Goal: Task Accomplishment & Management: Manage account settings

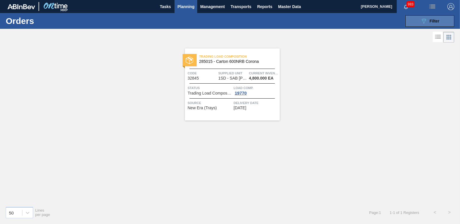
click at [430, 20] on span "Filter" at bounding box center [435, 21] width 10 height 5
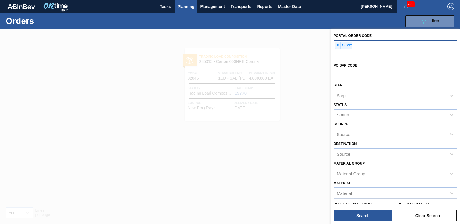
click at [338, 45] on span "×" at bounding box center [337, 45] width 5 height 7
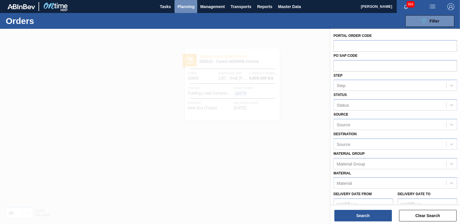
click at [188, 6] on span "Planning" at bounding box center [185, 6] width 17 height 7
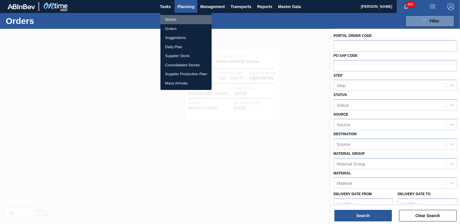
click at [172, 17] on li "Stocks" at bounding box center [186, 19] width 51 height 9
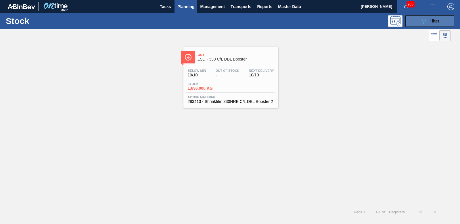
click at [435, 20] on span "Filter" at bounding box center [435, 21] width 10 height 5
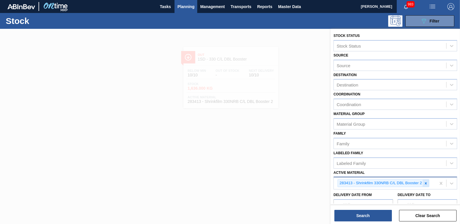
drag, startPoint x: 426, startPoint y: 182, endPoint x: 408, endPoint y: 182, distance: 17.5
click at [426, 182] on icon at bounding box center [426, 183] width 4 height 4
type Material "284686"
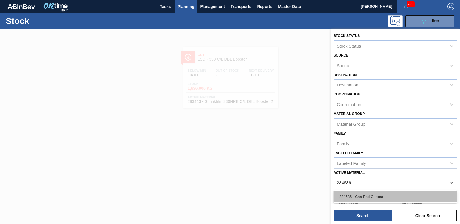
click at [405, 195] on div "284686 - Can-End Corona" at bounding box center [396, 196] width 124 height 11
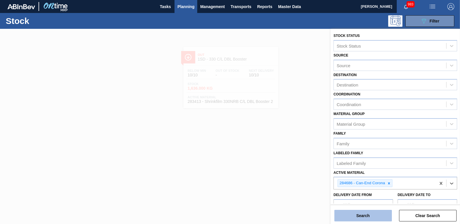
click at [359, 213] on button "Search" at bounding box center [364, 215] width 58 height 12
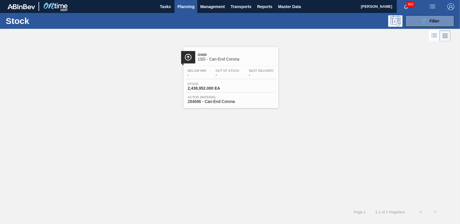
click at [210, 87] on span "2,438,952.000 EA" at bounding box center [208, 88] width 40 height 4
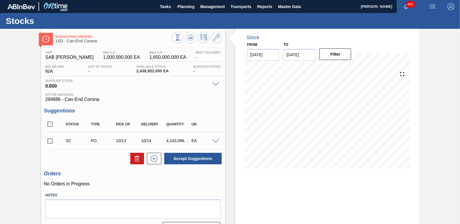
click at [49, 140] on input "checkbox" at bounding box center [50, 141] width 12 height 12
click at [179, 157] on button "Accept Suggestions" at bounding box center [193, 158] width 58 height 12
checkbox input "false"
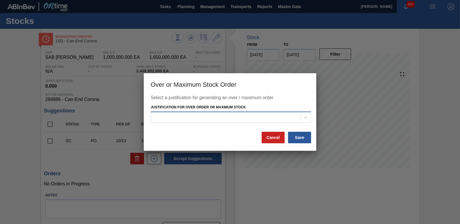
click at [300, 117] on div at bounding box center [225, 117] width 149 height 8
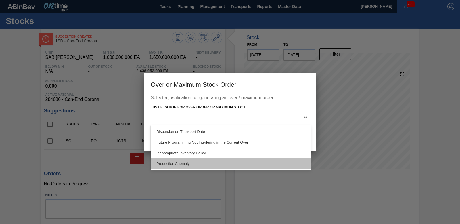
click at [235, 166] on div "Production Anomaly" at bounding box center [231, 163] width 161 height 11
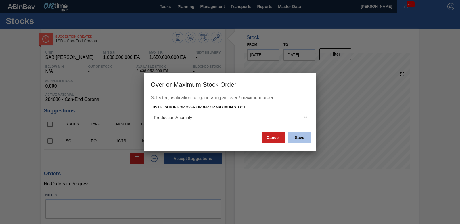
click at [295, 139] on button "Save" at bounding box center [299, 137] width 23 height 12
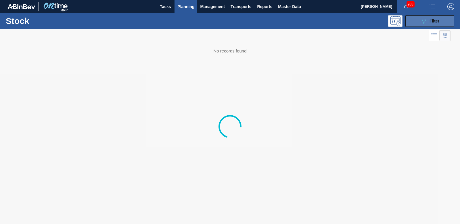
click at [422, 18] on icon "089F7B8B-B2A5-4AFE-B5C0-19BA573D28AC" at bounding box center [424, 21] width 7 height 7
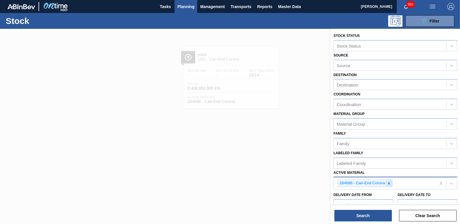
click at [390, 182] on icon at bounding box center [389, 183] width 4 height 4
type Material "284684"
click at [369, 192] on div "284684 - Can 410 Corona" at bounding box center [396, 196] width 124 height 11
click at [356, 211] on button "Search" at bounding box center [364, 215] width 58 height 12
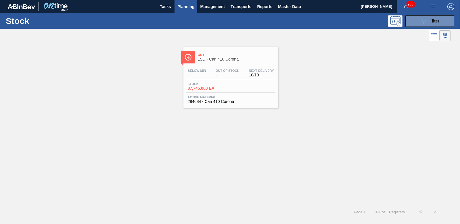
click at [197, 87] on span "87,745.000 EA" at bounding box center [208, 88] width 40 height 4
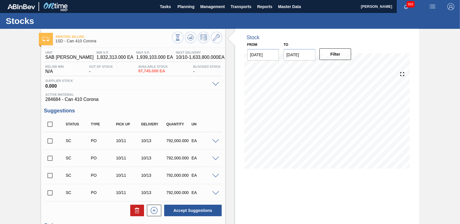
click at [48, 139] on input "checkbox" at bounding box center [50, 141] width 12 height 12
click at [183, 209] on button "Accept Suggestions" at bounding box center [193, 210] width 58 height 12
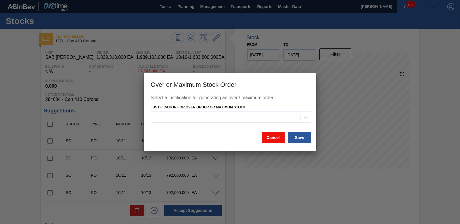
click at [275, 140] on button "Cancel" at bounding box center [273, 137] width 23 height 12
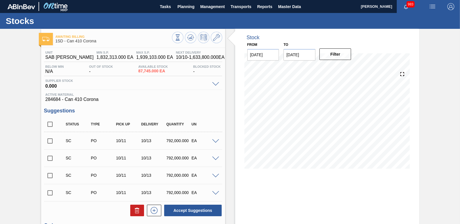
click at [216, 142] on span at bounding box center [215, 141] width 7 height 4
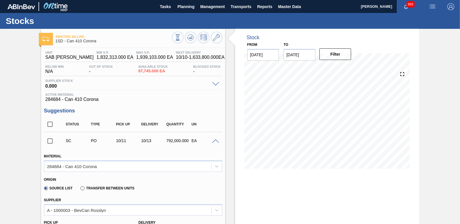
click at [215, 141] on span at bounding box center [215, 141] width 7 height 4
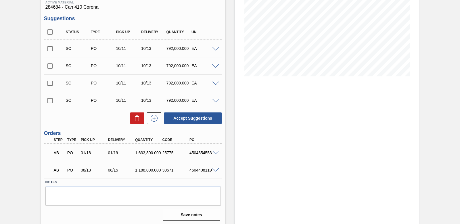
scroll to position [93, 0]
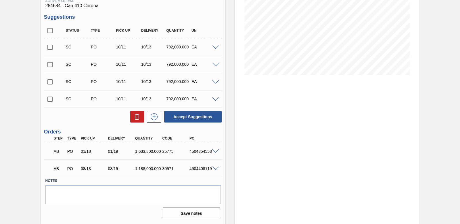
click at [194, 125] on div "Unit SAB [PERSON_NAME] MIN S.P. 1,832,313.000 EA MAX S.P. 1,939,103.000 EA Next…" at bounding box center [133, 87] width 184 height 266
click at [216, 49] on span at bounding box center [215, 47] width 7 height 4
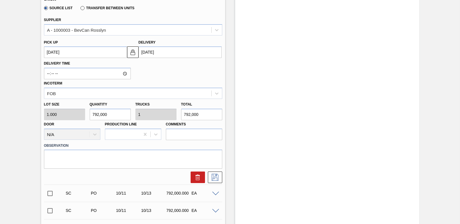
scroll to position [65, 0]
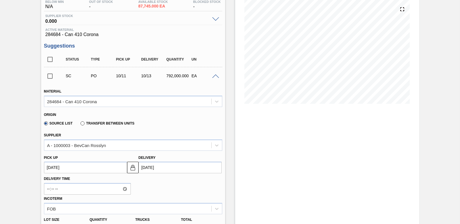
click at [213, 74] on span at bounding box center [215, 76] width 7 height 4
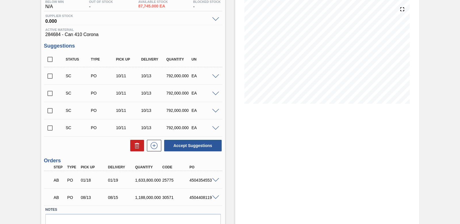
click at [48, 75] on input "checkbox" at bounding box center [50, 76] width 12 height 12
click at [180, 147] on button "Accept Suggestions" at bounding box center [193, 146] width 58 height 12
checkbox input "false"
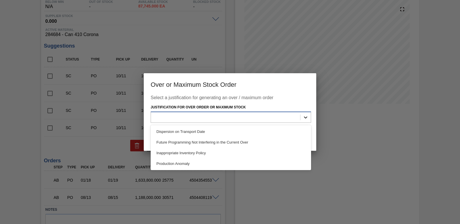
click at [309, 114] on div at bounding box center [306, 117] width 10 height 10
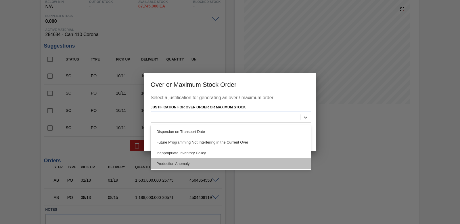
click at [246, 164] on div "Production Anomaly" at bounding box center [231, 163] width 161 height 11
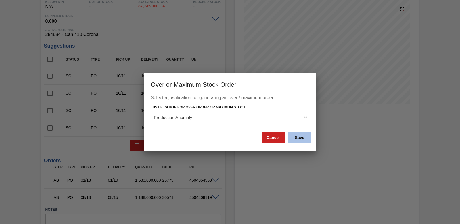
click at [297, 138] on button "Save" at bounding box center [299, 137] width 23 height 12
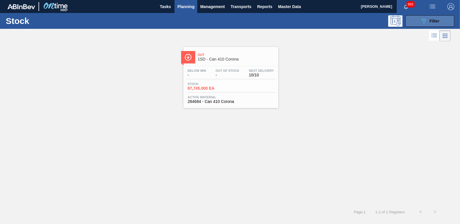
click at [444, 20] on button "089F7B8B-B2A5-4AFE-B5C0-19BA573D28AC Filter" at bounding box center [430, 21] width 49 height 12
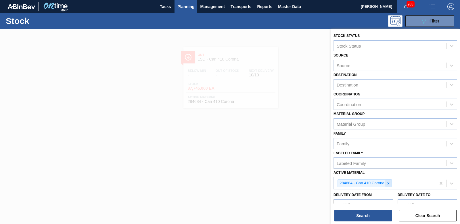
drag, startPoint x: 388, startPoint y: 183, endPoint x: 378, endPoint y: 184, distance: 9.8
click at [388, 183] on icon at bounding box center [389, 183] width 4 height 4
type Material "173745"
click at [376, 197] on div "173745 - Can-End Silver End Blue Tab (Eazy Snow)" at bounding box center [396, 196] width 124 height 11
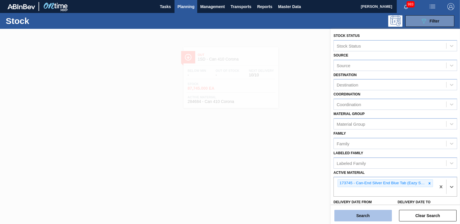
click at [376, 213] on button "Search" at bounding box center [364, 215] width 58 height 12
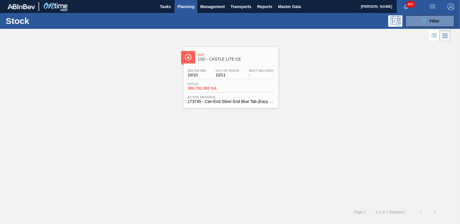
click at [223, 88] on span "388,792.000 EA" at bounding box center [208, 88] width 40 height 4
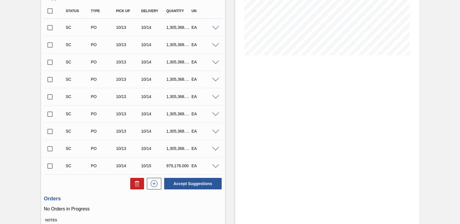
scroll to position [115, 0]
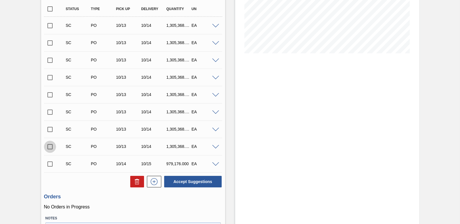
click at [50, 145] on input "checkbox" at bounding box center [50, 146] width 12 height 12
click at [47, 144] on input "checkbox" at bounding box center [50, 146] width 12 height 12
checkbox input "false"
click at [48, 162] on input "checkbox" at bounding box center [50, 164] width 12 height 12
click at [214, 163] on span at bounding box center [215, 164] width 7 height 4
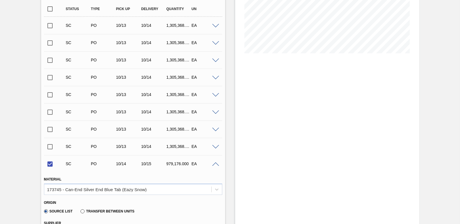
click at [214, 163] on span at bounding box center [215, 164] width 7 height 4
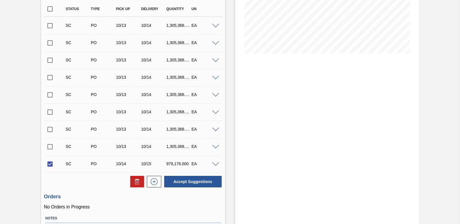
click at [214, 162] on span at bounding box center [215, 164] width 7 height 4
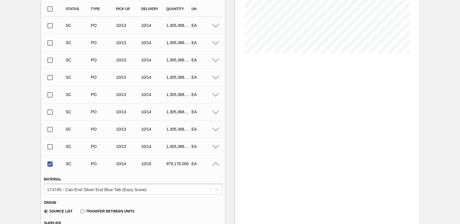
click at [214, 162] on span at bounding box center [215, 164] width 7 height 4
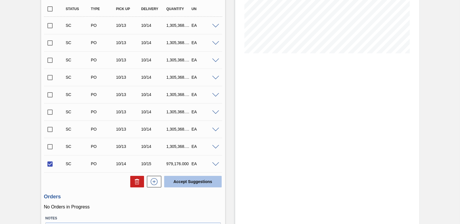
click at [203, 176] on button "Accept Suggestions" at bounding box center [193, 181] width 58 height 12
checkbox input "false"
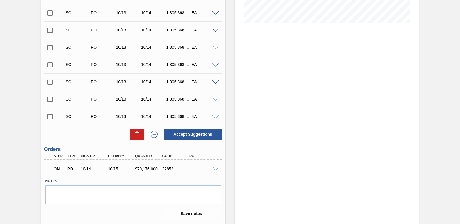
scroll to position [145, 0]
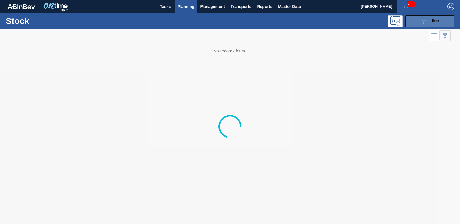
click at [417, 22] on button "089F7B8B-B2A5-4AFE-B5C0-19BA573D28AC Filter" at bounding box center [430, 21] width 49 height 12
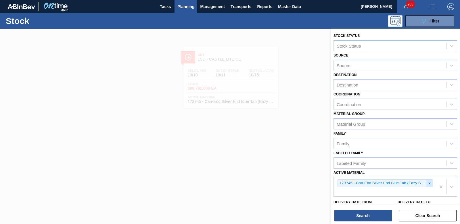
click at [427, 180] on div at bounding box center [430, 182] width 6 height 7
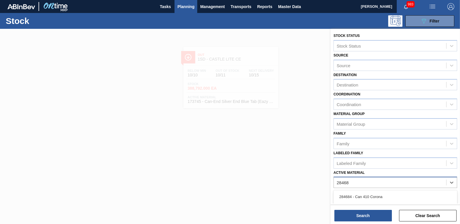
type Material "284684"
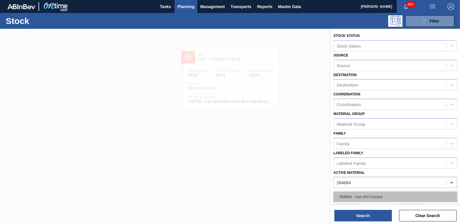
click at [397, 197] on div "284684 - Can 410 Corona" at bounding box center [396, 196] width 124 height 11
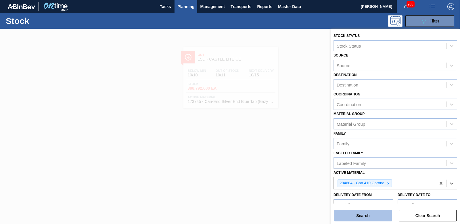
click at [361, 219] on button "Search" at bounding box center [364, 215] width 58 height 12
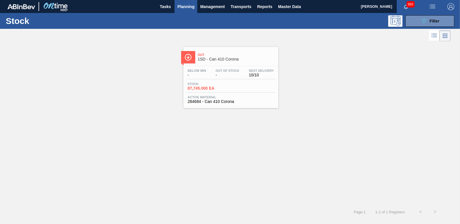
click at [200, 84] on span "Stock" at bounding box center [208, 83] width 40 height 3
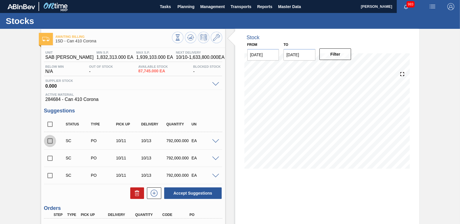
click at [50, 138] on input "checkbox" at bounding box center [50, 141] width 12 height 12
click at [196, 189] on button "Accept Suggestions" at bounding box center [193, 193] width 58 height 12
checkbox input "false"
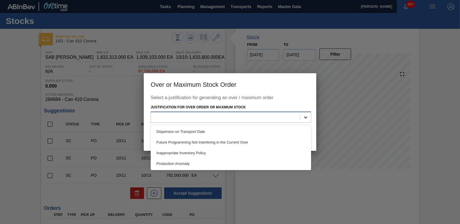
click at [307, 115] on icon at bounding box center [306, 117] width 6 height 6
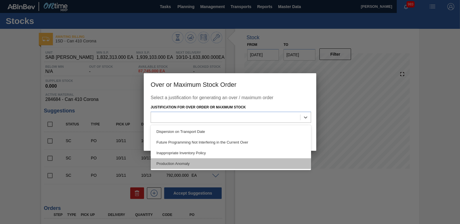
click at [219, 164] on div "Production Anomaly" at bounding box center [231, 163] width 161 height 11
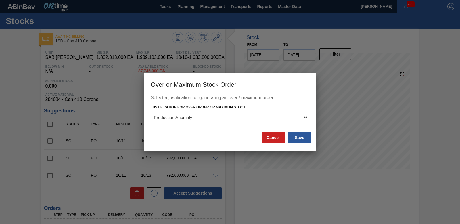
click at [305, 118] on icon at bounding box center [306, 117] width 6 height 6
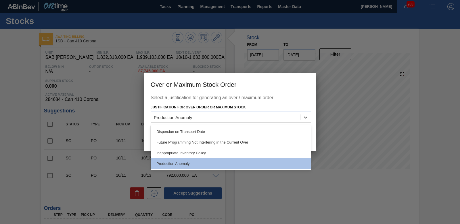
drag, startPoint x: 274, startPoint y: 163, endPoint x: 282, endPoint y: 159, distance: 8.4
click at [275, 162] on div "Production Anomaly" at bounding box center [231, 163] width 161 height 11
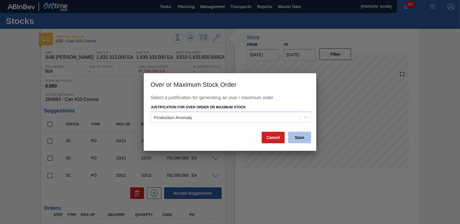
click at [306, 140] on button "Save" at bounding box center [299, 137] width 23 height 12
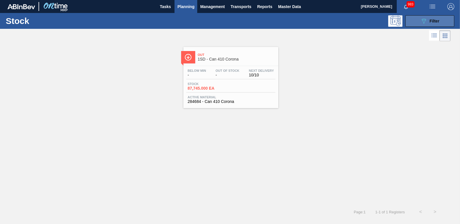
click at [440, 23] on span "Filter" at bounding box center [435, 21] width 10 height 5
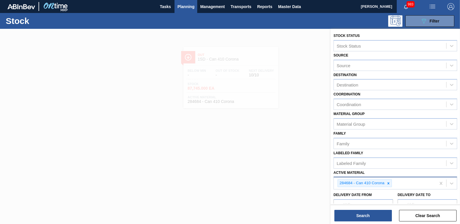
click at [389, 181] on icon at bounding box center [389, 183] width 4 height 4
type Material "285208"
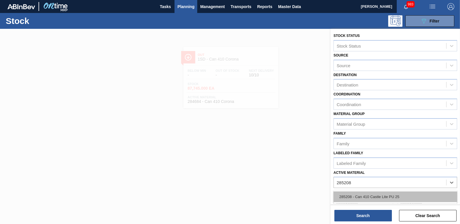
click at [372, 192] on div "285208 - Can 410 Castle Lite PU 25" at bounding box center [396, 196] width 124 height 11
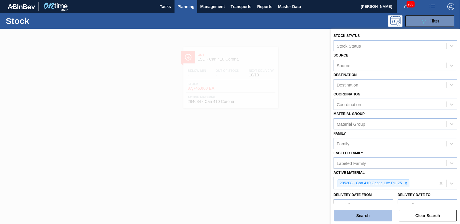
click at [366, 219] on button "Search" at bounding box center [364, 215] width 58 height 12
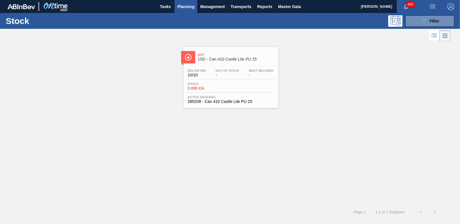
click at [207, 89] on span "0.000 EA" at bounding box center [208, 88] width 40 height 4
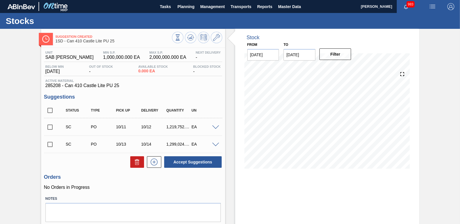
click at [50, 127] on input "checkbox" at bounding box center [50, 127] width 12 height 12
click at [52, 127] on input "checkbox" at bounding box center [50, 127] width 12 height 12
checkbox input "false"
click at [50, 140] on input "checkbox" at bounding box center [50, 144] width 12 height 12
click at [184, 165] on button "Accept Suggestions" at bounding box center [193, 162] width 58 height 12
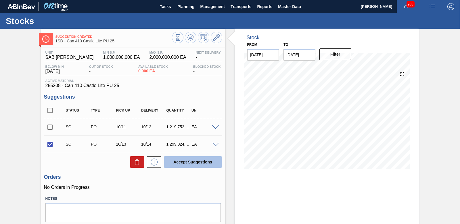
checkbox input "false"
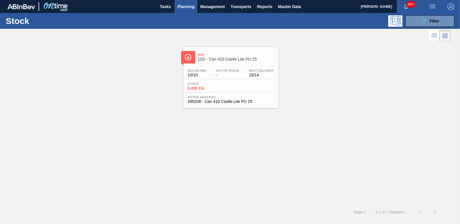
drag, startPoint x: 417, startPoint y: 20, endPoint x: 417, endPoint y: 27, distance: 6.9
click at [417, 20] on button "089F7B8B-B2A5-4AFE-B5C0-19BA573D28AC Filter" at bounding box center [430, 21] width 49 height 12
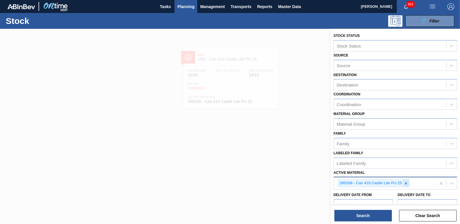
click at [407, 182] on icon at bounding box center [406, 183] width 4 height 4
type Material "281966"
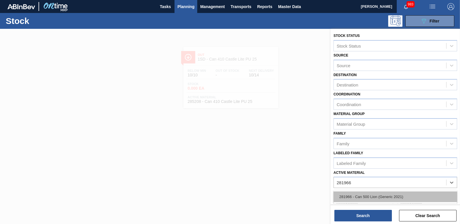
click at [390, 199] on div "281966 - Can 500 Lion (Generic 2021)" at bounding box center [396, 196] width 124 height 11
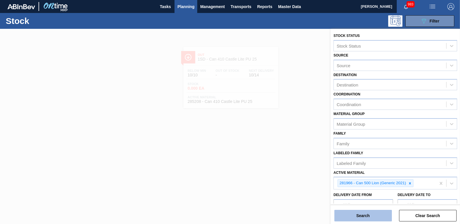
click at [371, 216] on button "Search" at bounding box center [364, 215] width 58 height 12
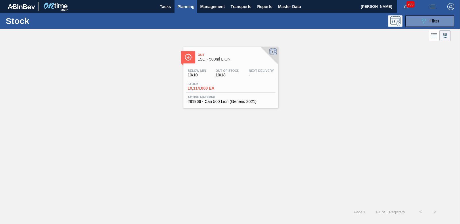
click at [202, 87] on span "10,114.000 EA" at bounding box center [208, 88] width 40 height 4
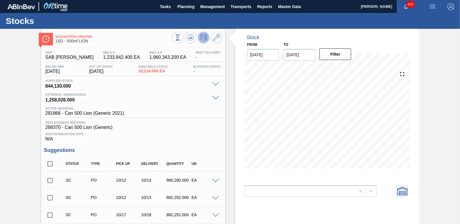
scroll to position [29, 0]
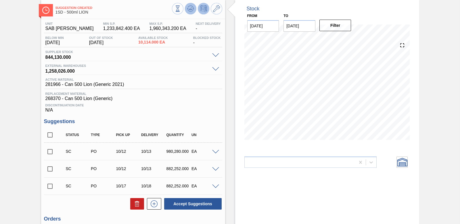
click at [190, 10] on icon at bounding box center [191, 8] width 4 height 3
click at [215, 151] on span at bounding box center [215, 152] width 7 height 4
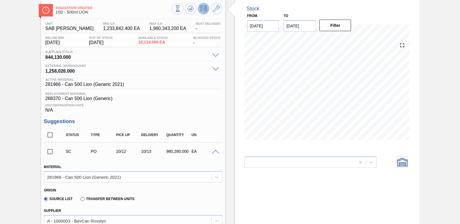
click at [215, 151] on span at bounding box center [215, 152] width 7 height 4
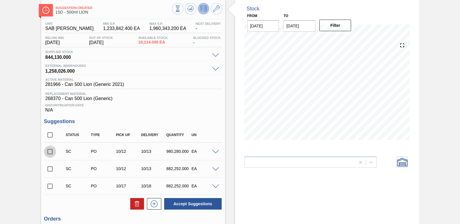
click at [47, 150] on input "checkbox" at bounding box center [50, 151] width 12 height 12
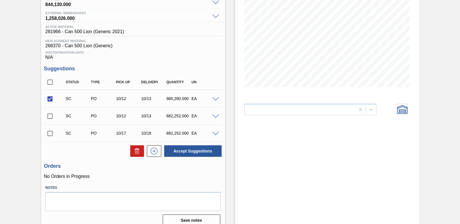
scroll to position [86, 0]
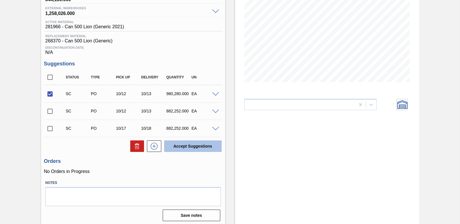
click at [196, 148] on button "Accept Suggestions" at bounding box center [193, 146] width 58 height 12
checkbox input "false"
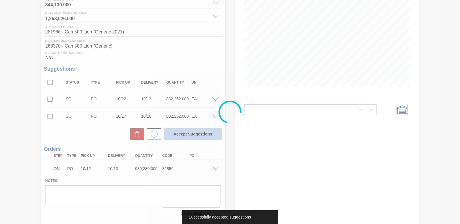
scroll to position [81, 0]
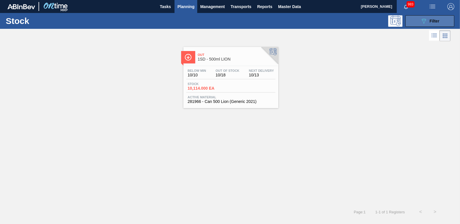
click at [413, 23] on button "089F7B8B-B2A5-4AFE-B5C0-19BA573D28AC Filter" at bounding box center [430, 21] width 49 height 12
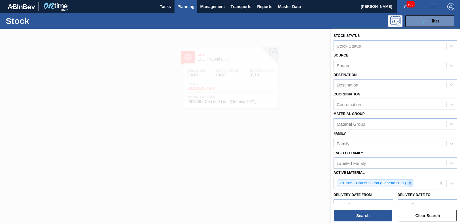
click at [409, 184] on icon at bounding box center [410, 183] width 4 height 4
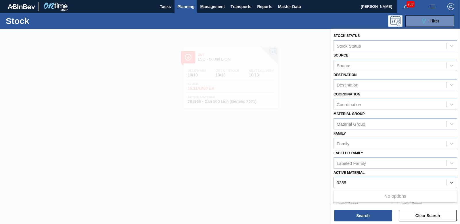
type Material "32851"
drag, startPoint x: 349, startPoint y: 183, endPoint x: 257, endPoint y: 156, distance: 95.3
click at [331, 156] on div "Stock Status Stock Status Source Source Destination Destination Coordination Co…" at bounding box center [395, 141] width 129 height 224
click at [254, 153] on div at bounding box center [230, 141] width 460 height 224
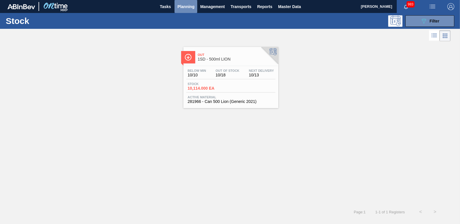
click at [185, 4] on span "Planning" at bounding box center [185, 6] width 17 height 7
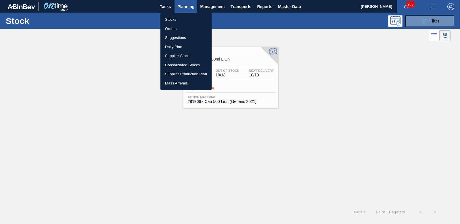
click at [170, 28] on li "Orders" at bounding box center [186, 28] width 51 height 9
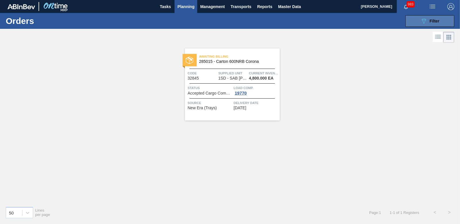
click at [432, 26] on button "089F7B8B-B2A5-4AFE-B5C0-19BA573D28AC Filter" at bounding box center [430, 21] width 49 height 12
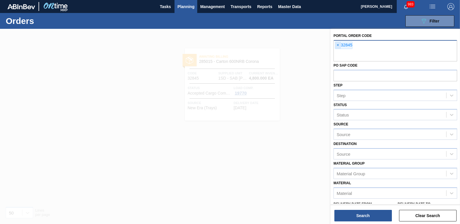
click at [337, 47] on span "×" at bounding box center [337, 45] width 5 height 7
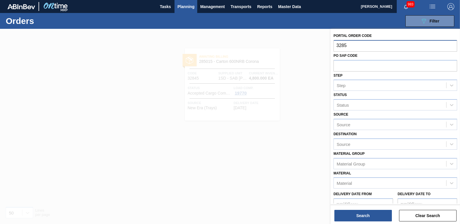
type input "32851"
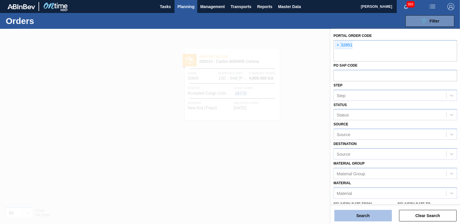
click at [370, 217] on button "Search" at bounding box center [364, 215] width 58 height 12
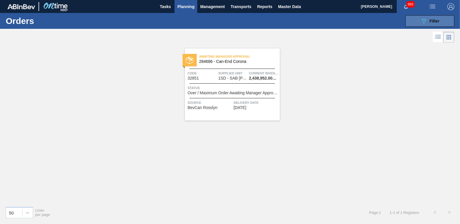
click at [418, 16] on button "089F7B8B-B2A5-4AFE-B5C0-19BA573D28AC Filter" at bounding box center [430, 21] width 49 height 12
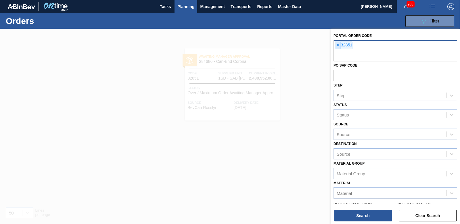
click at [337, 43] on span "×" at bounding box center [337, 45] width 5 height 7
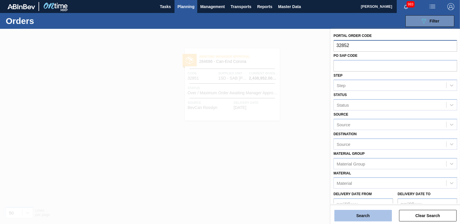
type input "32852"
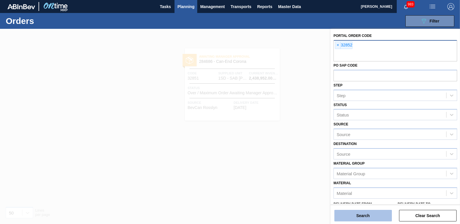
click at [361, 213] on button "Search" at bounding box center [364, 215] width 58 height 12
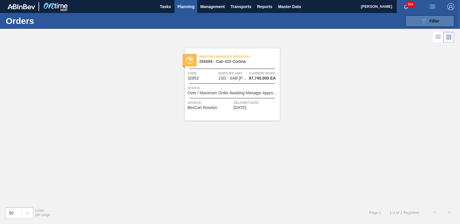
click at [426, 24] on icon "089F7B8B-B2A5-4AFE-B5C0-19BA573D28AC" at bounding box center [424, 21] width 7 height 7
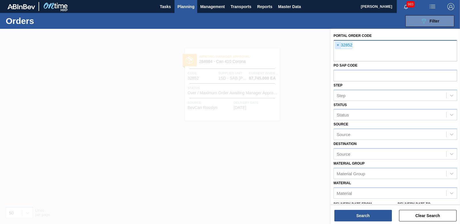
click at [338, 44] on span "×" at bounding box center [337, 45] width 5 height 7
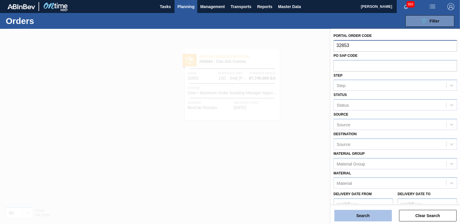
type input "32853"
click at [360, 218] on button "Search" at bounding box center [364, 215] width 58 height 12
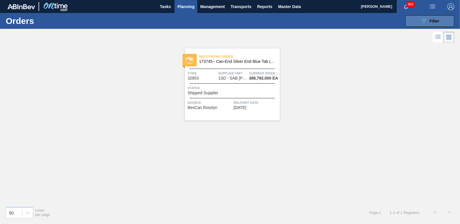
click at [428, 25] on button "089F7B8B-B2A5-4AFE-B5C0-19BA573D28AC Filter" at bounding box center [430, 21] width 49 height 12
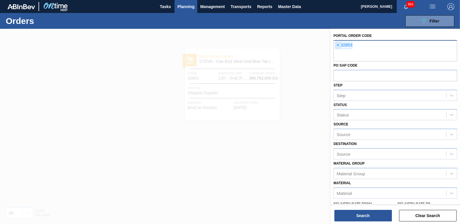
click at [337, 45] on span "×" at bounding box center [337, 45] width 5 height 7
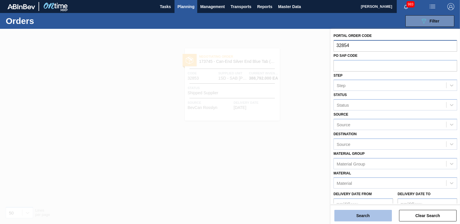
type input "32854"
click at [371, 215] on button "Search" at bounding box center [364, 215] width 58 height 12
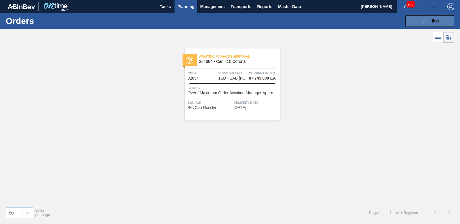
click at [431, 23] on span "Filter" at bounding box center [435, 21] width 10 height 5
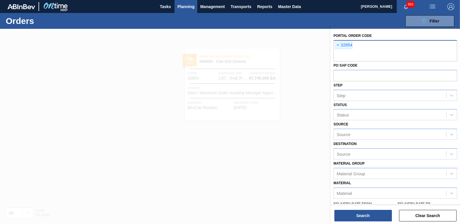
click at [338, 45] on span "×" at bounding box center [337, 45] width 5 height 7
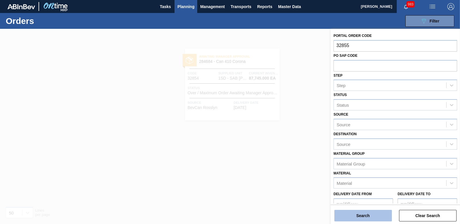
type input "32855"
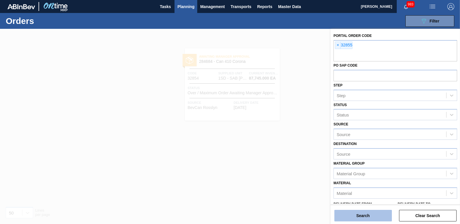
click at [376, 216] on button "Search" at bounding box center [364, 215] width 58 height 12
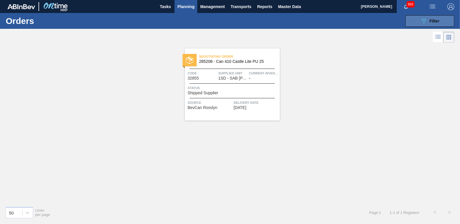
click at [429, 20] on div "089F7B8B-B2A5-4AFE-B5C0-19BA573D28AC Filter" at bounding box center [430, 21] width 19 height 7
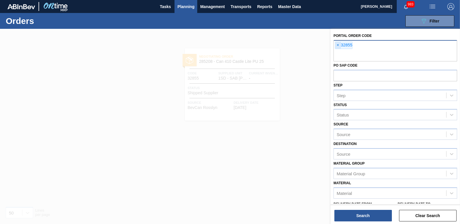
click at [339, 45] on span "×" at bounding box center [337, 45] width 5 height 7
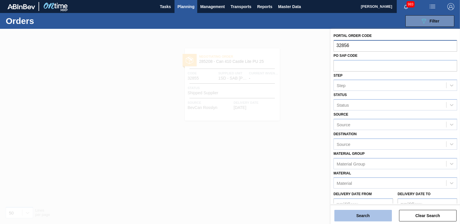
type input "32856"
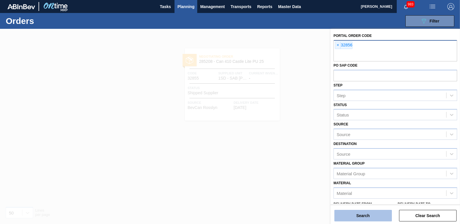
click at [361, 215] on button "Search" at bounding box center [364, 215] width 58 height 12
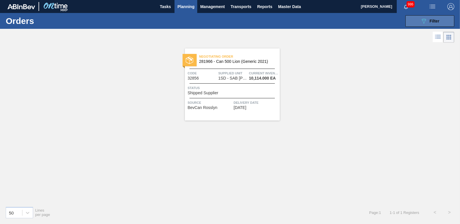
click at [437, 25] on button "089F7B8B-B2A5-4AFE-B5C0-19BA573D28AC Filter" at bounding box center [430, 21] width 49 height 12
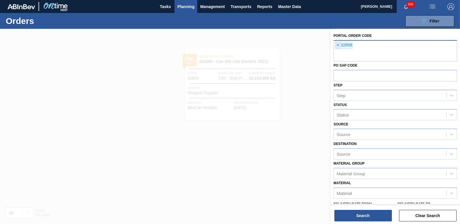
click at [339, 46] on span "×" at bounding box center [337, 45] width 5 height 7
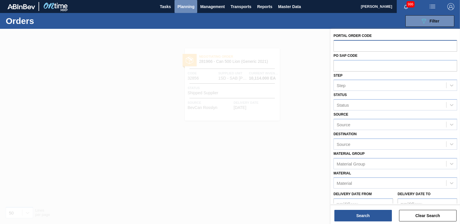
click at [181, 5] on span "Planning" at bounding box center [185, 6] width 17 height 7
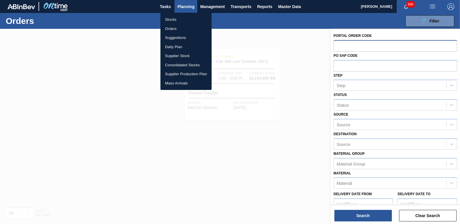
click at [176, 30] on li "Orders" at bounding box center [186, 28] width 51 height 9
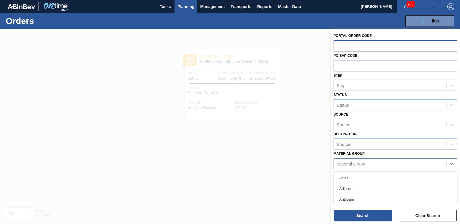
click at [376, 165] on div "Material Group" at bounding box center [390, 163] width 112 height 8
click at [298, 173] on div at bounding box center [230, 141] width 460 height 224
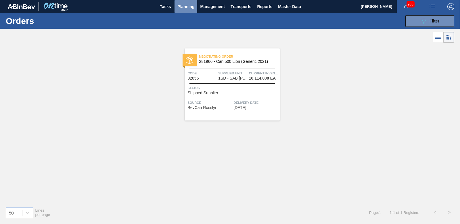
click at [188, 5] on span "Planning" at bounding box center [185, 6] width 17 height 7
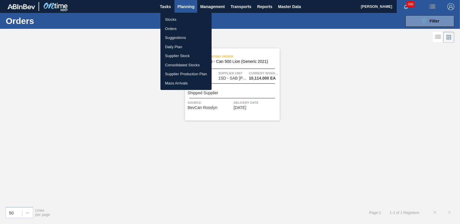
click at [171, 19] on li "Stocks" at bounding box center [186, 19] width 51 height 9
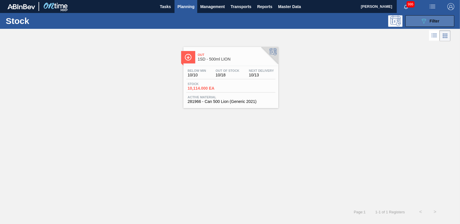
click at [428, 20] on div "089F7B8B-B2A5-4AFE-B5C0-19BA573D28AC Filter" at bounding box center [430, 21] width 19 height 7
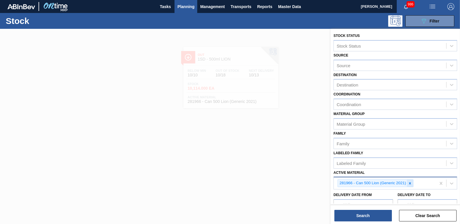
click at [409, 184] on icon at bounding box center [410, 183] width 4 height 4
type Material "283652"
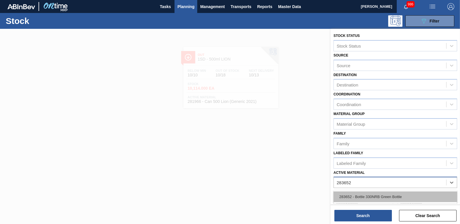
click at [379, 194] on div "283652 - Bottle 330NRB Green Bottle" at bounding box center [396, 196] width 124 height 11
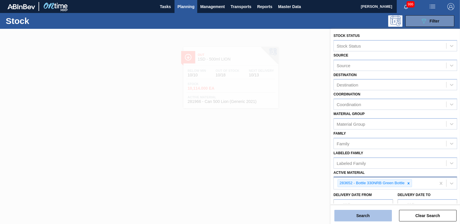
click at [373, 212] on button "Search" at bounding box center [364, 215] width 58 height 12
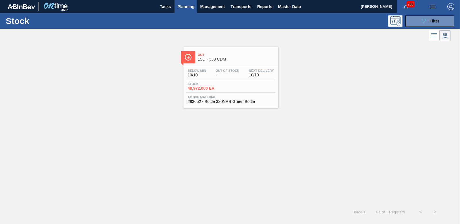
click at [211, 88] on span "48,972.000 EA" at bounding box center [208, 88] width 40 height 4
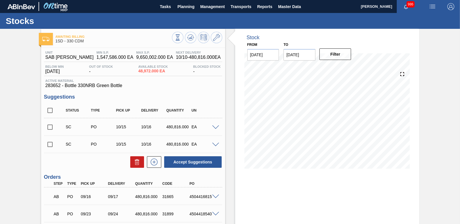
scroll to position [29, 0]
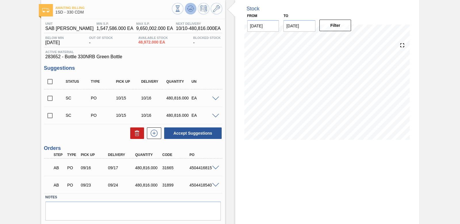
click at [190, 9] on icon at bounding box center [190, 8] width 1 height 1
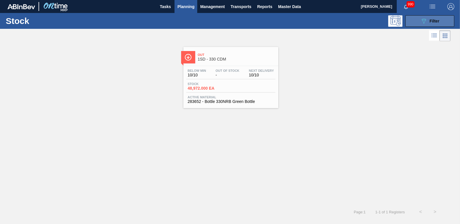
click at [425, 20] on icon "089F7B8B-B2A5-4AFE-B5C0-19BA573D28AC" at bounding box center [424, 21] width 7 height 7
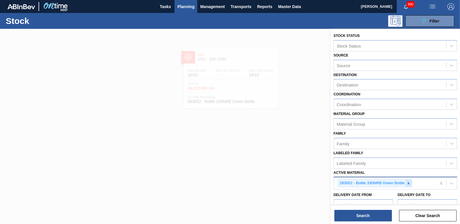
click at [409, 182] on icon at bounding box center [409, 183] width 4 height 4
click at [185, 4] on span "Planning" at bounding box center [185, 6] width 17 height 7
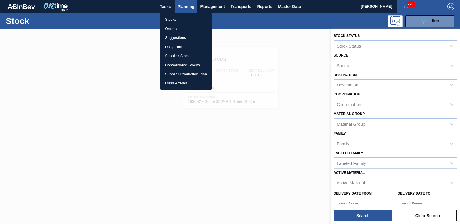
click at [170, 21] on li "Stocks" at bounding box center [186, 19] width 51 height 9
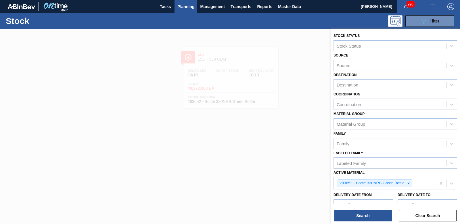
click at [185, 7] on span "Planning" at bounding box center [185, 6] width 17 height 7
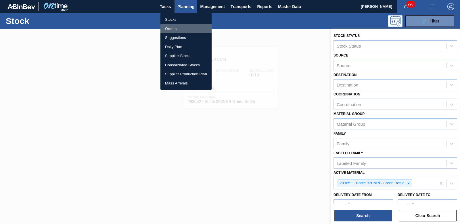
click at [176, 31] on li "Orders" at bounding box center [186, 28] width 51 height 9
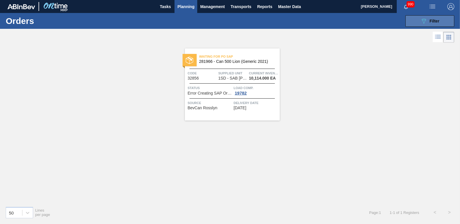
click at [430, 18] on div "089F7B8B-B2A5-4AFE-B5C0-19BA573D28AC Filter" at bounding box center [430, 21] width 19 height 7
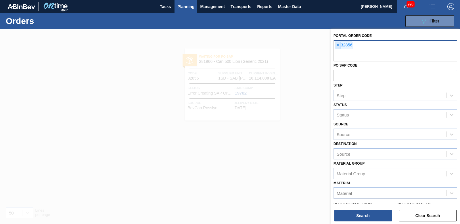
click at [340, 45] on span "×" at bounding box center [337, 45] width 5 height 7
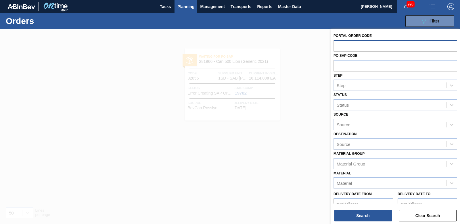
paste input "32851"
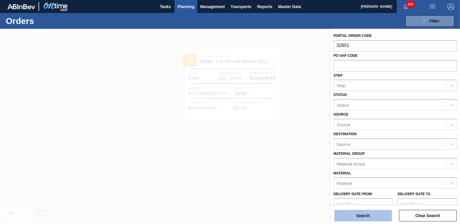
type input "32851"
click at [364, 216] on button "Search" at bounding box center [364, 215] width 58 height 12
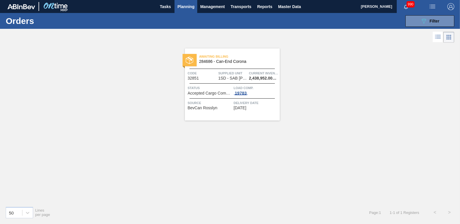
click at [247, 93] on div "19783" at bounding box center [241, 93] width 14 height 5
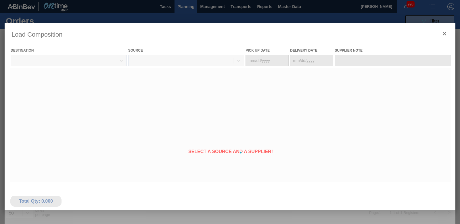
type Date "[DATE]"
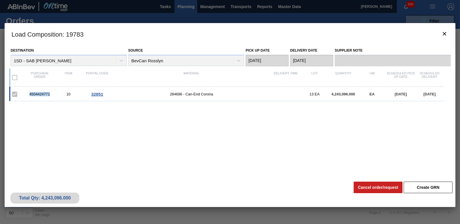
drag, startPoint x: 28, startPoint y: 94, endPoint x: 52, endPoint y: 92, distance: 23.7
click at [52, 92] on div "4504424771" at bounding box center [39, 94] width 29 height 4
drag, startPoint x: 52, startPoint y: 92, endPoint x: 44, endPoint y: 91, distance: 8.2
copy div "4504424771"
click at [441, 34] on icon "botão de ícone" at bounding box center [444, 33] width 7 height 7
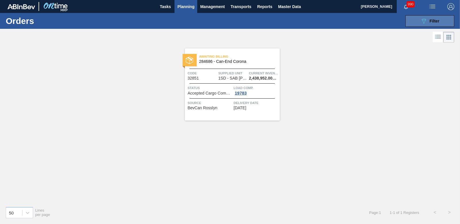
click at [428, 19] on div "089F7B8B-B2A5-4AFE-B5C0-19BA573D28AC Filter" at bounding box center [430, 21] width 19 height 7
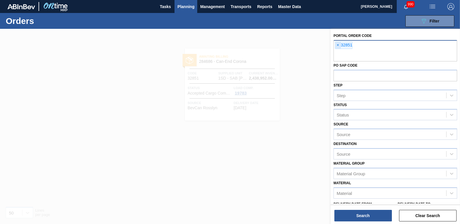
click at [339, 46] on span "×" at bounding box center [337, 45] width 5 height 7
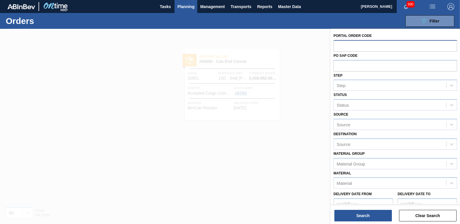
paste input "32852"
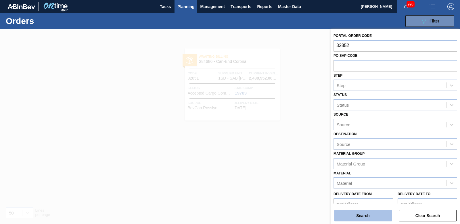
type input "32852"
click at [370, 215] on button "Search" at bounding box center [364, 215] width 58 height 12
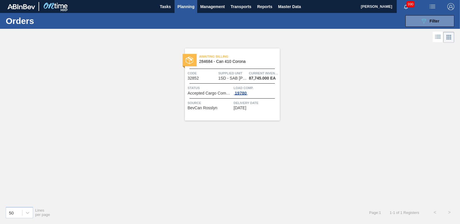
click at [243, 94] on div "19780" at bounding box center [241, 93] width 14 height 5
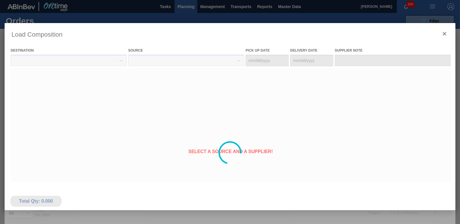
type Date "[DATE]"
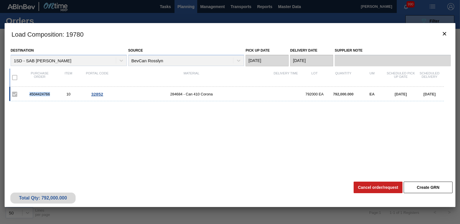
drag, startPoint x: 29, startPoint y: 96, endPoint x: 53, endPoint y: 97, distance: 24.2
click at [53, 97] on div "4504424766 10 32852 284684 - Can 410 Corona 792000 EA 792,000.000 EA [DATE] [DA…" at bounding box center [226, 94] width 435 height 14
drag, startPoint x: 53, startPoint y: 97, endPoint x: 44, endPoint y: 95, distance: 9.5
copy div "4504424766"
click at [448, 33] on icon "botão de ícone" at bounding box center [444, 33] width 7 height 7
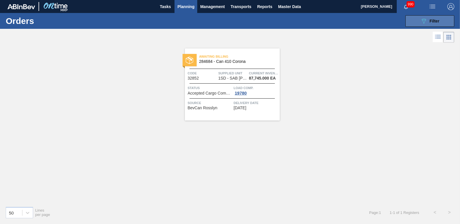
click at [438, 20] on span "Filter" at bounding box center [435, 21] width 10 height 5
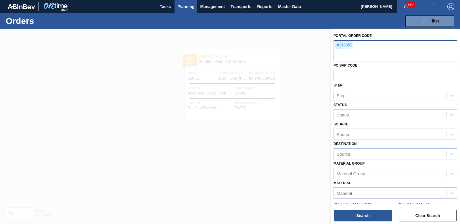
click at [339, 44] on span "×" at bounding box center [337, 45] width 5 height 7
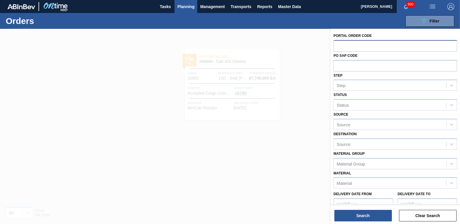
paste input "32853"
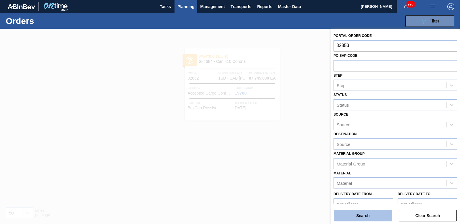
type input "32853"
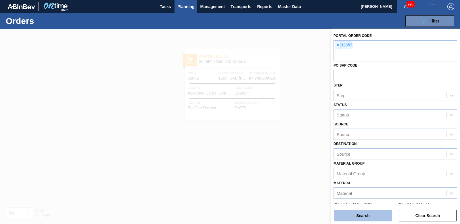
click at [368, 211] on button "Search" at bounding box center [364, 215] width 58 height 12
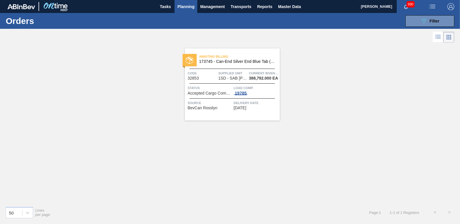
click at [243, 91] on div "19785" at bounding box center [241, 93] width 14 height 5
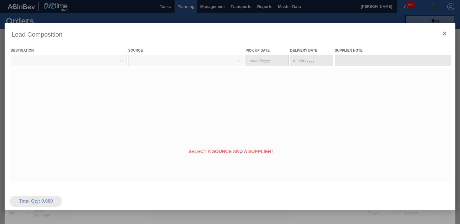
type Date "[DATE]"
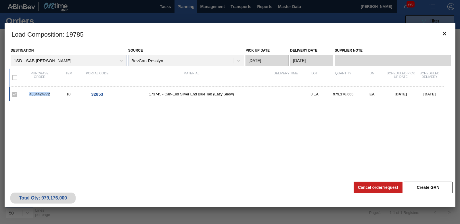
drag, startPoint x: 27, startPoint y: 93, endPoint x: 54, endPoint y: 95, distance: 26.5
click at [54, 95] on div "4504424772" at bounding box center [39, 94] width 29 height 4
drag, startPoint x: 54, startPoint y: 95, endPoint x: 37, endPoint y: 94, distance: 16.4
copy div "4504424772"
click at [443, 36] on icon "botão de ícone" at bounding box center [444, 33] width 7 height 7
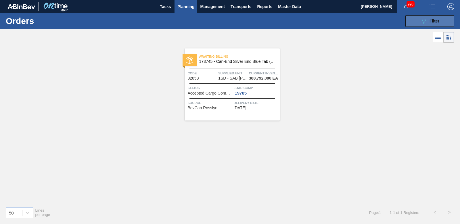
click at [434, 23] on span "Filter" at bounding box center [435, 21] width 10 height 5
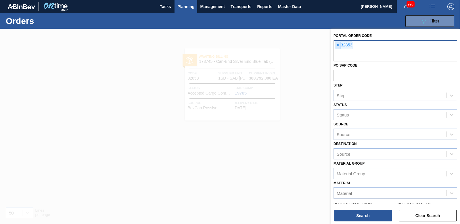
click at [338, 45] on span "×" at bounding box center [337, 45] width 5 height 7
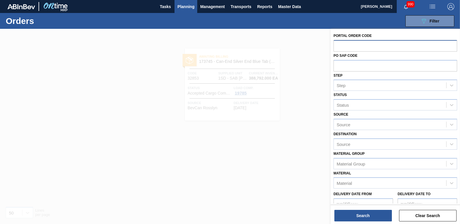
paste input "32854"
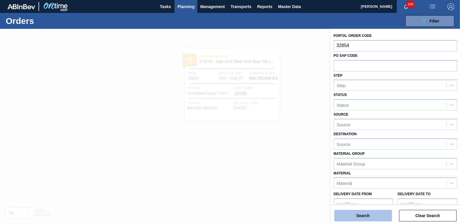
type input "32854"
click at [347, 219] on button "Search" at bounding box center [364, 215] width 58 height 12
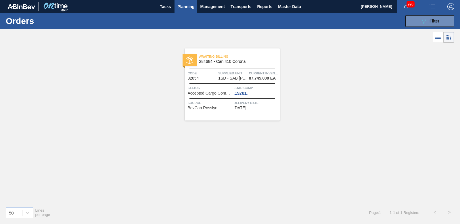
click at [243, 93] on div "19781" at bounding box center [241, 93] width 14 height 5
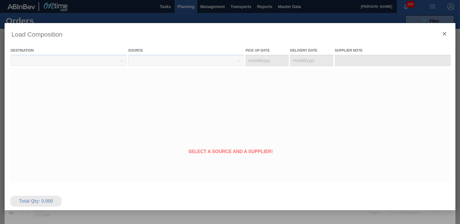
type Date "[DATE]"
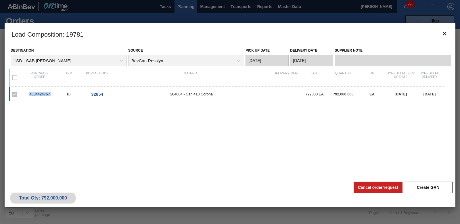
drag, startPoint x: 28, startPoint y: 92, endPoint x: 54, endPoint y: 94, distance: 26.8
click at [54, 94] on div "4504424767 10 32854 284684 - Can 410 Corona 792000 EA 792,000.000 EA [DATE] [DA…" at bounding box center [226, 94] width 435 height 14
drag, startPoint x: 54, startPoint y: 94, endPoint x: 45, endPoint y: 93, distance: 9.6
copy div "4504424767"
click at [444, 31] on icon "botão de ícone" at bounding box center [444, 33] width 7 height 7
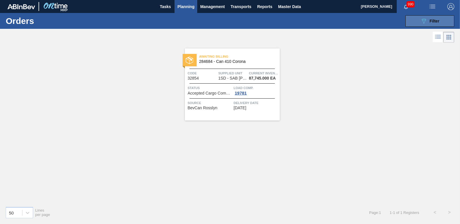
click at [409, 26] on button "089F7B8B-B2A5-4AFE-B5C0-19BA573D28AC Filter" at bounding box center [430, 21] width 49 height 12
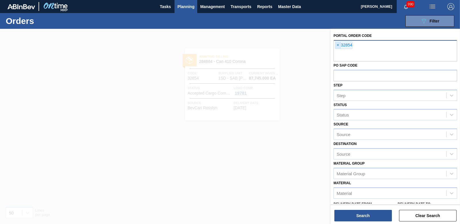
click at [338, 45] on span "×" at bounding box center [337, 45] width 5 height 7
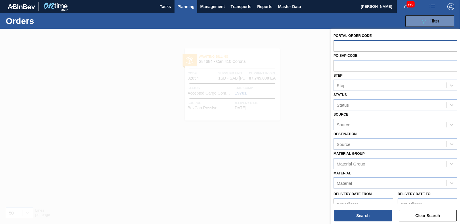
paste input "32855"
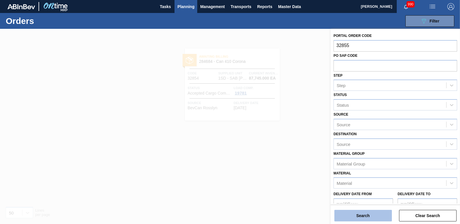
type input "32855"
click at [362, 213] on button "Search" at bounding box center [364, 215] width 58 height 12
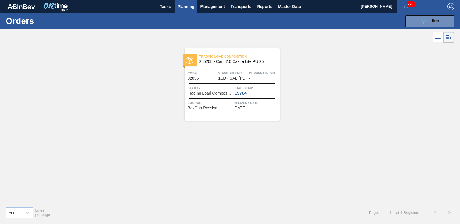
click at [245, 91] on div "19784" at bounding box center [241, 93] width 14 height 5
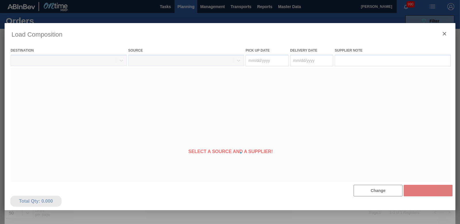
type Date "[DATE]"
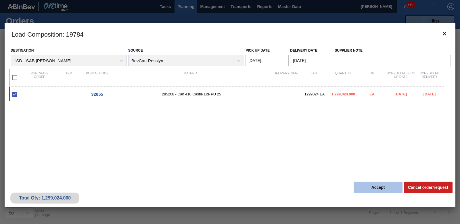
click at [385, 184] on button "Accept" at bounding box center [378, 187] width 49 height 12
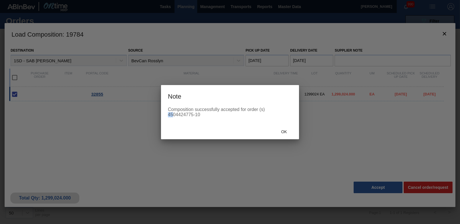
drag, startPoint x: 168, startPoint y: 113, endPoint x: 173, endPoint y: 112, distance: 5.0
click at [173, 112] on div "Composition successfully accepted for order (s) 4504424775-10" at bounding box center [230, 115] width 138 height 17
drag, startPoint x: 173, startPoint y: 112, endPoint x: 173, endPoint y: 119, distance: 6.6
click at [173, 120] on div "Composition successfully accepted for order (s) 4504424775-10" at bounding box center [230, 115] width 138 height 17
drag, startPoint x: 169, startPoint y: 115, endPoint x: 192, endPoint y: 114, distance: 23.6
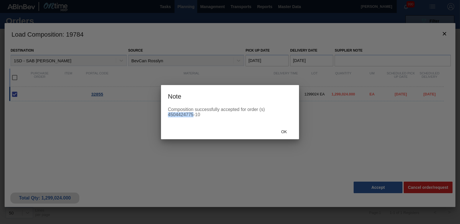
click at [192, 114] on div "Composition successfully accepted for order (s) 4504424775-10" at bounding box center [230, 112] width 124 height 10
drag, startPoint x: 192, startPoint y: 114, endPoint x: 189, endPoint y: 113, distance: 3.3
copy div "4504424775"
click at [287, 130] on span "Ok" at bounding box center [284, 131] width 15 height 5
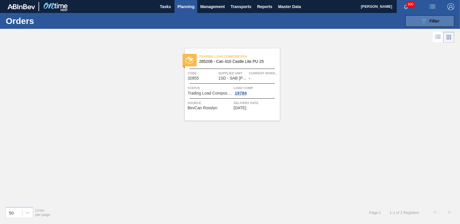
drag, startPoint x: 428, startPoint y: 16, endPoint x: 424, endPoint y: 25, distance: 9.5
click at [427, 16] on button "089F7B8B-B2A5-4AFE-B5C0-19BA573D28AC Filter" at bounding box center [430, 21] width 49 height 12
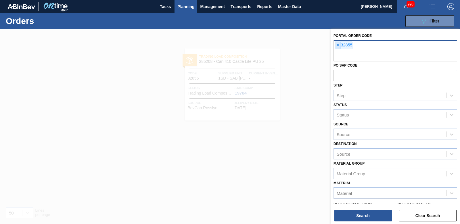
click at [337, 46] on span "×" at bounding box center [337, 45] width 5 height 7
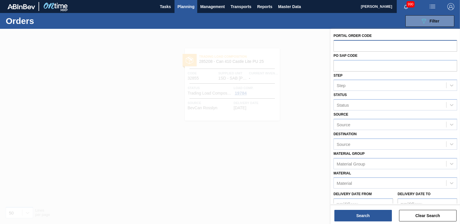
paste input "32856"
type input "32856"
click at [362, 209] on div "Search Clear Search" at bounding box center [395, 212] width 129 height 16
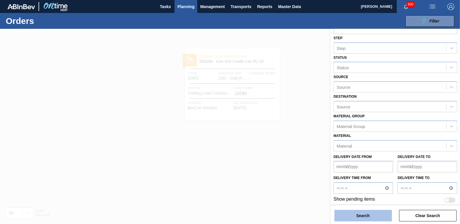
click at [362, 211] on button "Search" at bounding box center [364, 215] width 58 height 12
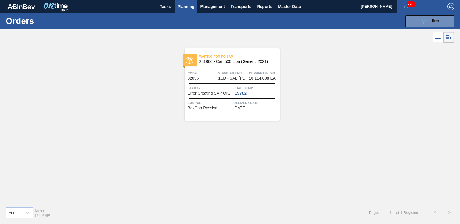
click at [241, 90] on span "Load Comp." at bounding box center [256, 88] width 45 height 6
click at [243, 95] on div "19782" at bounding box center [241, 93] width 14 height 5
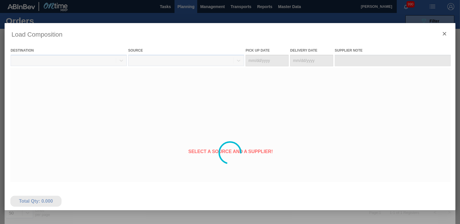
type Date "[DATE]"
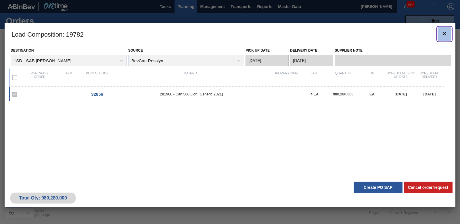
click at [444, 30] on icon "botão de ícone" at bounding box center [444, 33] width 7 height 7
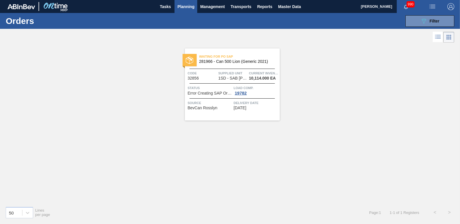
drag, startPoint x: 421, startPoint y: 23, endPoint x: 417, endPoint y: 28, distance: 6.7
click at [421, 23] on icon "089F7B8B-B2A5-4AFE-B5C0-19BA573D28AC" at bounding box center [424, 21] width 7 height 7
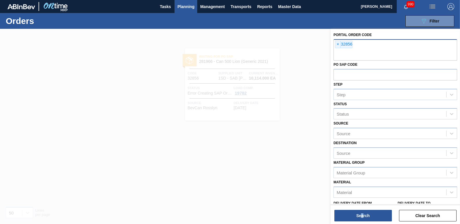
scroll to position [0, 0]
click at [339, 45] on span "×" at bounding box center [337, 45] width 5 height 7
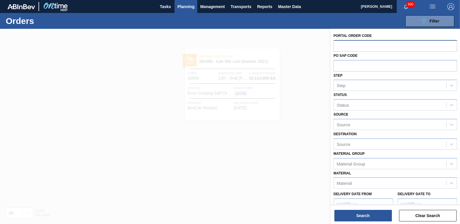
click at [342, 47] on input "text" at bounding box center [396, 45] width 124 height 11
click at [342, 46] on input "text" at bounding box center [396, 45] width 124 height 11
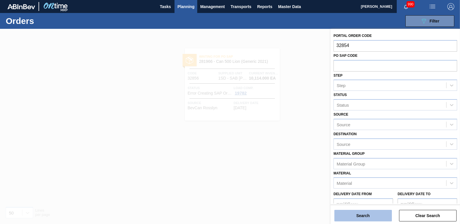
type input "32854"
click at [354, 217] on button "Search" at bounding box center [364, 215] width 58 height 12
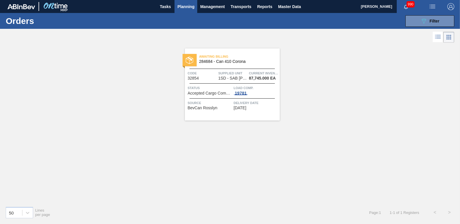
click at [238, 91] on div "19781" at bounding box center [241, 93] width 14 height 5
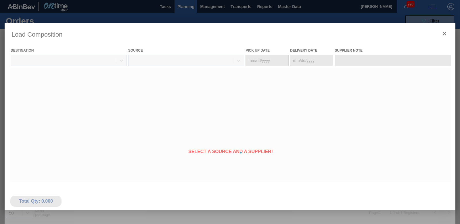
type Date "[DATE]"
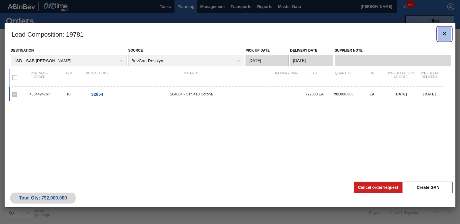
click at [445, 36] on span "botão de ícone" at bounding box center [444, 33] width 7 height 7
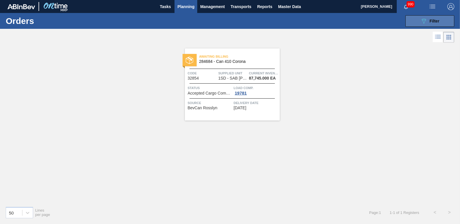
click at [434, 22] on span "Filter" at bounding box center [435, 21] width 10 height 5
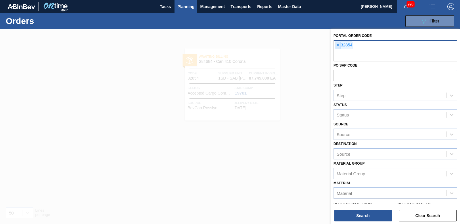
click at [337, 44] on span "×" at bounding box center [337, 45] width 5 height 7
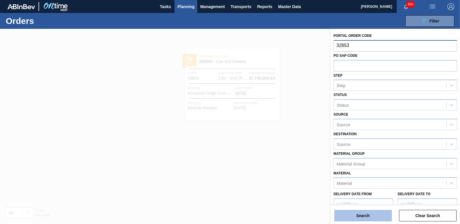
type input "32853"
click at [368, 211] on button "Search" at bounding box center [364, 215] width 58 height 12
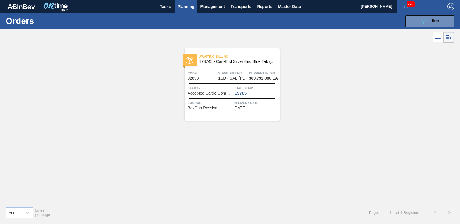
click at [243, 93] on div "19785" at bounding box center [241, 93] width 14 height 5
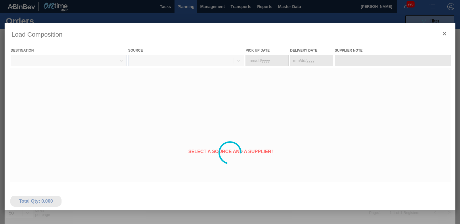
type Date "[DATE]"
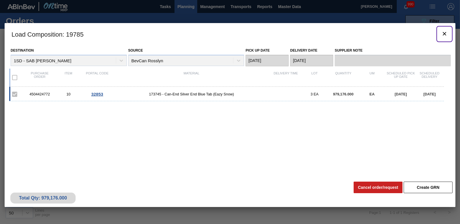
drag, startPoint x: 443, startPoint y: 37, endPoint x: 441, endPoint y: 34, distance: 4.1
click at [443, 37] on span "botão de ícone" at bounding box center [444, 33] width 7 height 7
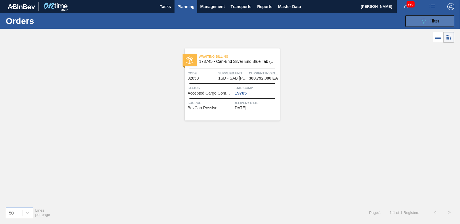
click at [433, 21] on span "Filter" at bounding box center [435, 21] width 10 height 5
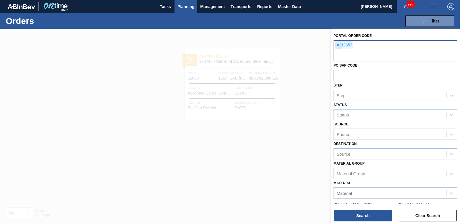
click at [337, 45] on span "×" at bounding box center [337, 45] width 5 height 7
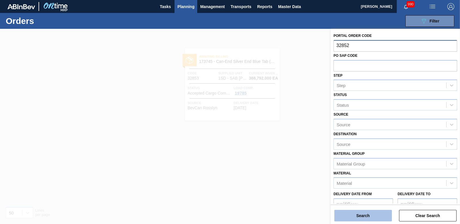
type input "32852"
click at [368, 211] on button "Search" at bounding box center [364, 215] width 58 height 12
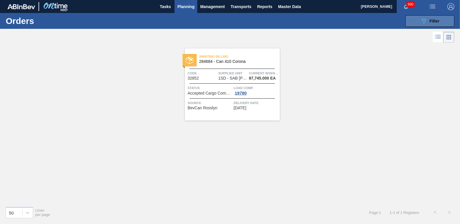
click at [422, 17] on button "089F7B8B-B2A5-4AFE-B5C0-19BA573D28AC Filter" at bounding box center [430, 21] width 49 height 12
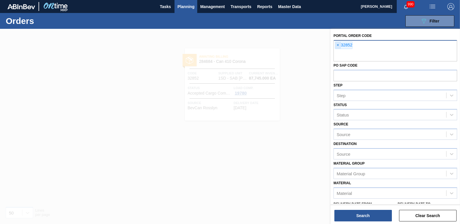
click at [336, 43] on span "×" at bounding box center [337, 45] width 5 height 7
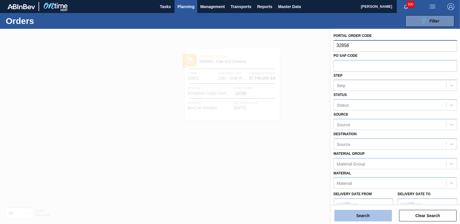
type input "32856"
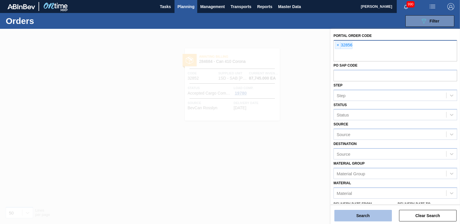
click at [371, 215] on button "Search" at bounding box center [364, 215] width 58 height 12
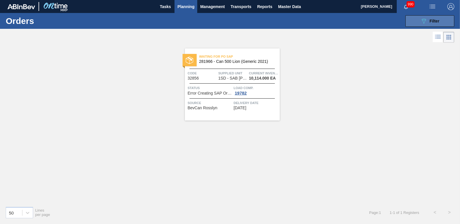
click at [416, 23] on button "089F7B8B-B2A5-4AFE-B5C0-19BA573D28AC Filter" at bounding box center [430, 21] width 49 height 12
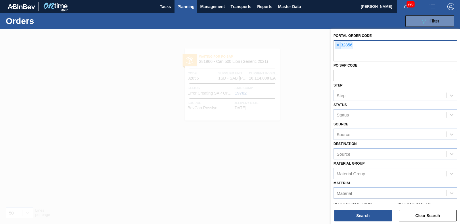
click at [338, 45] on span "×" at bounding box center [337, 45] width 5 height 7
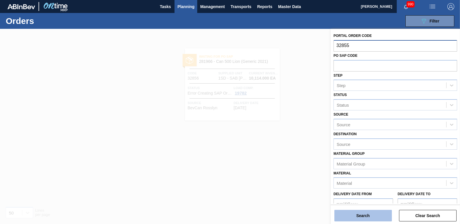
type input "32855"
click at [369, 216] on button "Search" at bounding box center [364, 215] width 58 height 12
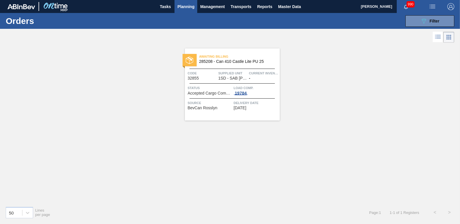
click at [243, 92] on div "19784" at bounding box center [241, 93] width 14 height 5
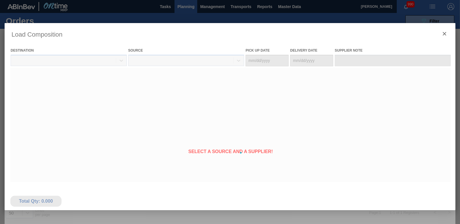
type Date "[DATE]"
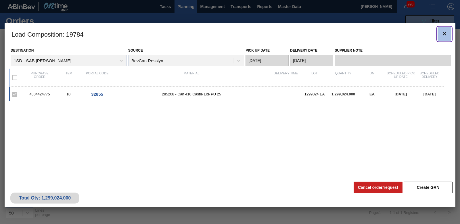
click at [441, 35] on button "botão de ícone" at bounding box center [445, 34] width 14 height 14
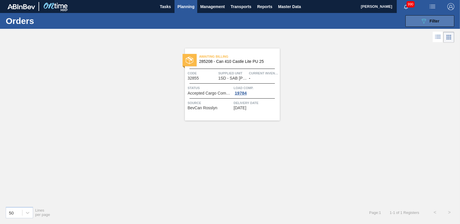
click at [438, 19] on span "Filter" at bounding box center [435, 21] width 10 height 5
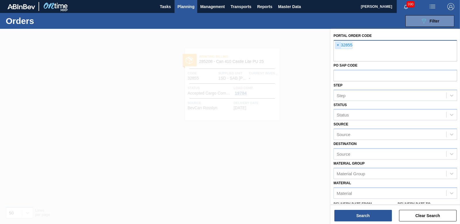
click at [336, 46] on span "×" at bounding box center [337, 45] width 5 height 7
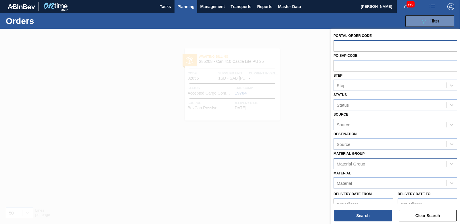
click at [350, 167] on div "Material Group" at bounding box center [390, 163] width 112 height 8
type Group "283652"
click at [190, 7] on span "Planning" at bounding box center [185, 6] width 17 height 7
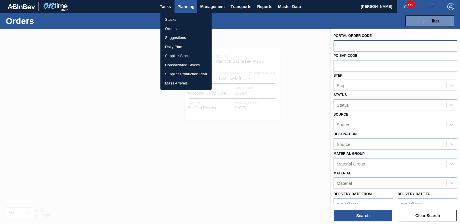
click at [172, 21] on li "Stocks" at bounding box center [186, 19] width 51 height 9
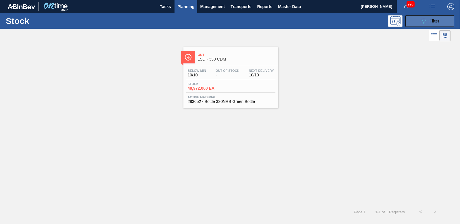
click at [432, 21] on span "Filter" at bounding box center [435, 21] width 10 height 5
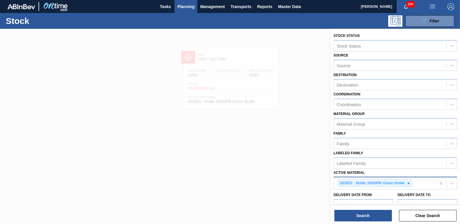
drag, startPoint x: 411, startPoint y: 185, endPoint x: 391, endPoint y: 182, distance: 20.5
click at [411, 185] on div at bounding box center [409, 182] width 6 height 7
type Material "283652"
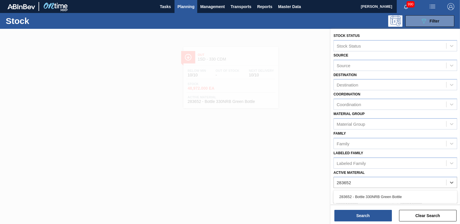
click at [392, 194] on div "283652 - Bottle 330NRB Green Bottle" at bounding box center [396, 196] width 124 height 11
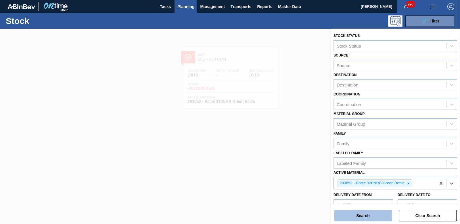
click at [375, 211] on button "Search" at bounding box center [364, 215] width 58 height 12
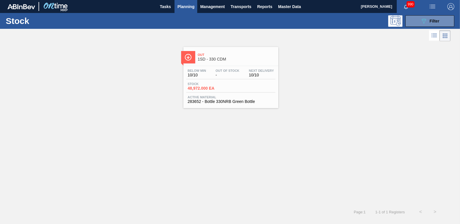
click at [213, 83] on span "Stock" at bounding box center [208, 83] width 40 height 3
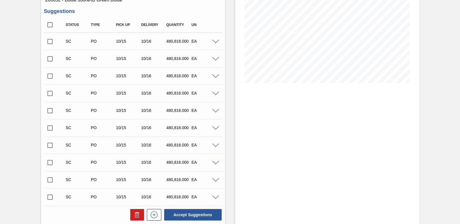
scroll to position [29, 0]
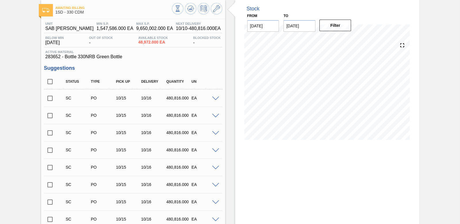
click at [214, 99] on span at bounding box center [215, 98] width 7 height 4
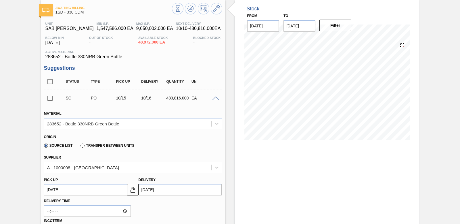
click at [214, 98] on span at bounding box center [215, 98] width 7 height 4
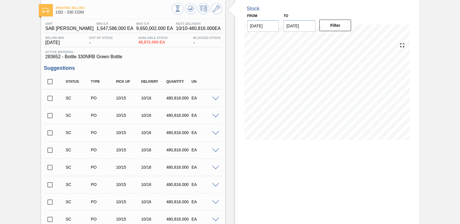
click at [48, 98] on input "checkbox" at bounding box center [50, 98] width 12 height 12
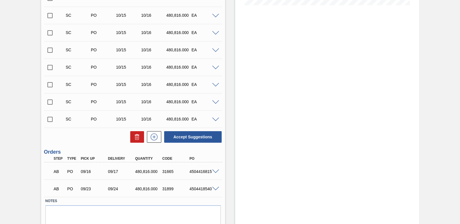
scroll to position [183, 0]
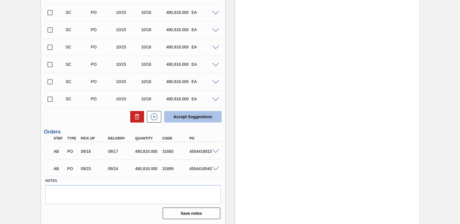
click at [184, 113] on button "Accept Suggestions" at bounding box center [193, 117] width 58 height 12
checkbox input "false"
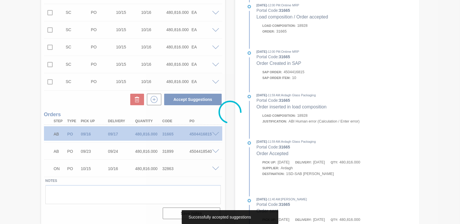
scroll to position [166, 0]
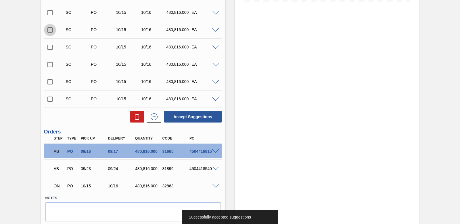
click at [49, 27] on input "checkbox" at bounding box center [50, 30] width 12 height 12
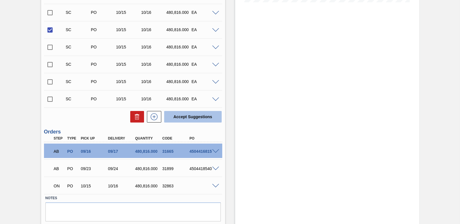
click at [194, 115] on button "Accept Suggestions" at bounding box center [193, 117] width 58 height 12
checkbox input "false"
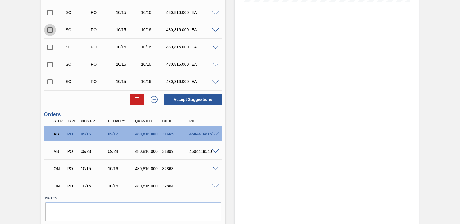
click at [47, 29] on input "checkbox" at bounding box center [50, 30] width 12 height 12
click at [188, 98] on button "Accept Suggestions" at bounding box center [193, 99] width 58 height 12
checkbox input "false"
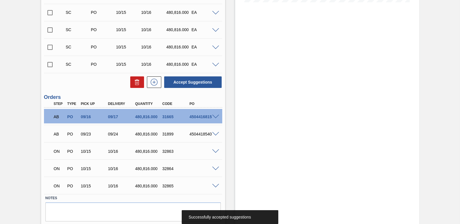
click at [51, 29] on input "checkbox" at bounding box center [50, 30] width 12 height 12
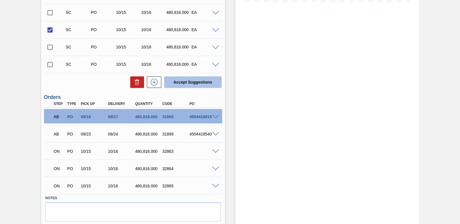
click at [186, 79] on button "Accept Suggestions" at bounding box center [193, 82] width 58 height 12
checkbox input "false"
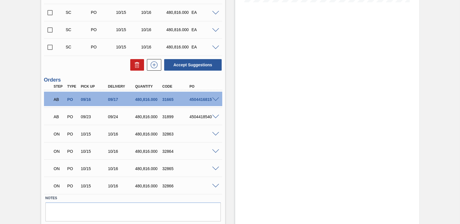
click at [49, 14] on input "checkbox" at bounding box center [50, 13] width 12 height 12
click at [183, 62] on button "Accept Suggestions" at bounding box center [193, 65] width 58 height 12
checkbox input "false"
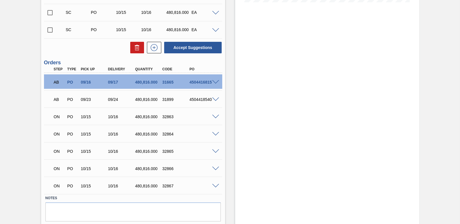
click at [47, 13] on input "checkbox" at bounding box center [50, 13] width 12 height 12
click at [172, 45] on button "Accept Suggestions" at bounding box center [193, 48] width 58 height 12
checkbox input "false"
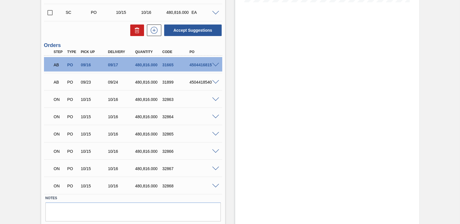
click at [49, 14] on input "checkbox" at bounding box center [50, 13] width 12 height 12
click at [188, 34] on button "Accept Suggestions" at bounding box center [193, 30] width 58 height 12
checkbox input "false"
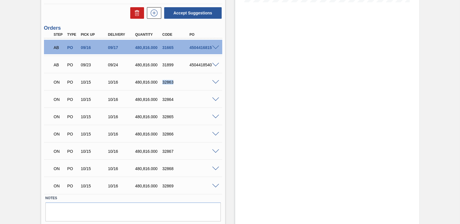
drag, startPoint x: 162, startPoint y: 83, endPoint x: 177, endPoint y: 82, distance: 14.4
click at [177, 82] on div "32863" at bounding box center [176, 82] width 30 height 5
drag, startPoint x: 177, startPoint y: 82, endPoint x: 170, endPoint y: 81, distance: 7.0
copy div "32863"
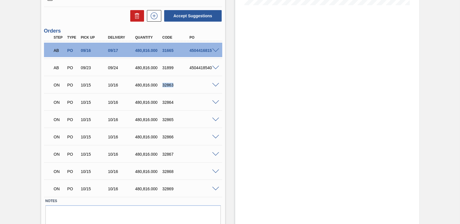
scroll to position [154, 0]
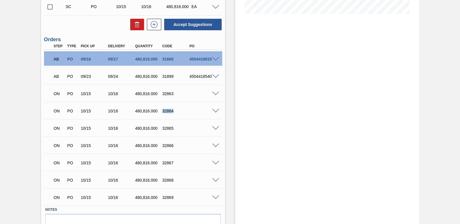
drag, startPoint x: 162, startPoint y: 110, endPoint x: 178, endPoint y: 111, distance: 16.7
click at [178, 111] on div "32864" at bounding box center [176, 110] width 30 height 5
copy div "32864"
drag, startPoint x: 162, startPoint y: 127, endPoint x: 174, endPoint y: 127, distance: 12.4
click at [174, 127] on div "32865" at bounding box center [176, 128] width 30 height 5
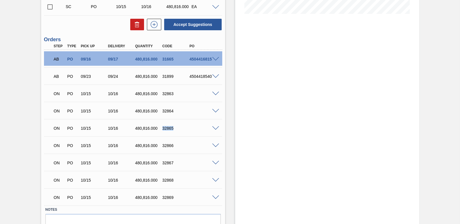
copy div "32865"
drag, startPoint x: 161, startPoint y: 145, endPoint x: 174, endPoint y: 145, distance: 12.4
click at [174, 145] on div "32866" at bounding box center [176, 145] width 30 height 5
copy div "32866"
drag, startPoint x: 163, startPoint y: 163, endPoint x: 178, endPoint y: 163, distance: 15.5
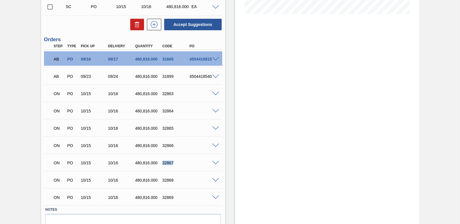
click at [178, 163] on div "32867" at bounding box center [176, 162] width 30 height 5
copy div "32867"
drag, startPoint x: 162, startPoint y: 181, endPoint x: 177, endPoint y: 182, distance: 15.3
click at [177, 182] on div "32868" at bounding box center [176, 179] width 30 height 5
drag, startPoint x: 161, startPoint y: 196, endPoint x: 174, endPoint y: 198, distance: 13.1
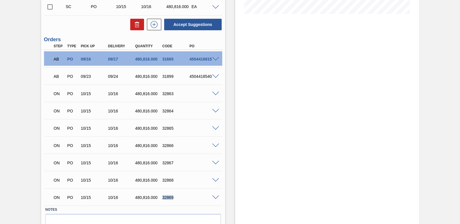
click at [174, 198] on div "32869" at bounding box center [176, 197] width 30 height 5
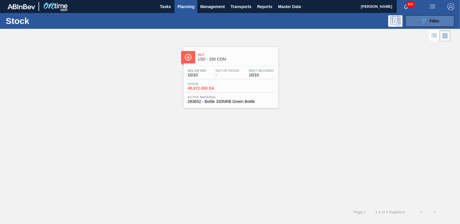
click at [440, 16] on button "089F7B8B-B2A5-4AFE-B5C0-19BA573D28AC Filter" at bounding box center [430, 21] width 49 height 12
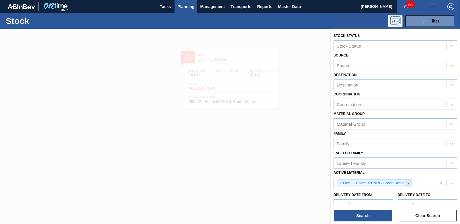
drag, startPoint x: 411, startPoint y: 184, endPoint x: 301, endPoint y: 129, distance: 122.0
click at [411, 184] on icon at bounding box center [409, 183] width 4 height 4
click at [188, 9] on span "Planning" at bounding box center [185, 6] width 17 height 7
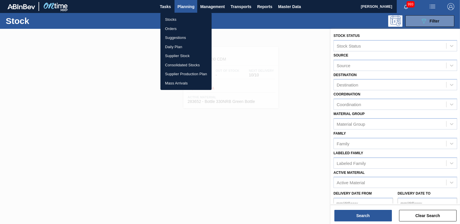
click at [172, 26] on li "Orders" at bounding box center [186, 28] width 51 height 9
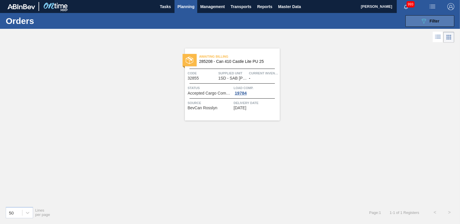
click at [417, 19] on button "089F7B8B-B2A5-4AFE-B5C0-19BA573D28AC Filter" at bounding box center [430, 21] width 49 height 12
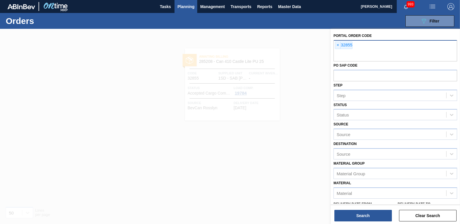
click at [339, 49] on div "× 32855" at bounding box center [396, 50] width 124 height 21
click at [339, 46] on span "×" at bounding box center [337, 45] width 5 height 7
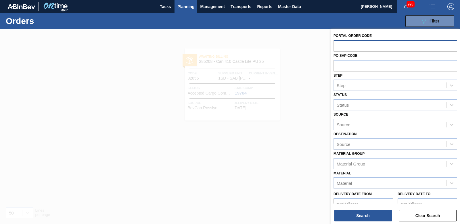
paste input "32863"
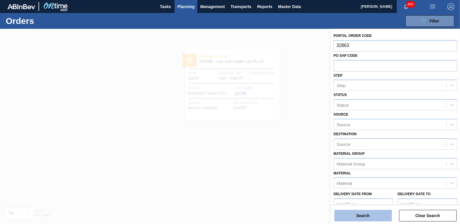
type input "32863"
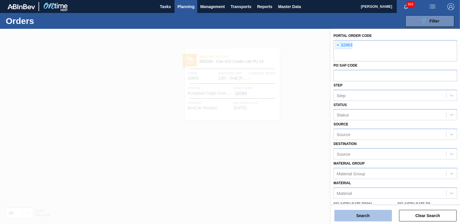
click at [371, 215] on button "Search" at bounding box center [364, 215] width 58 height 12
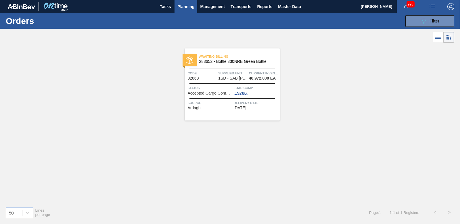
click at [240, 94] on div "19786" at bounding box center [241, 93] width 14 height 5
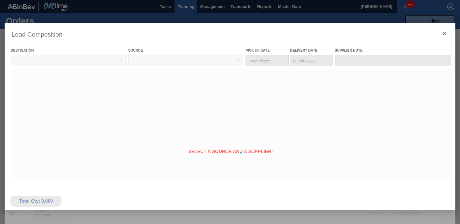
type Date "[DATE]"
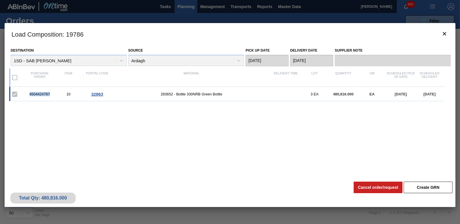
drag, startPoint x: 29, startPoint y: 95, endPoint x: 52, endPoint y: 95, distance: 22.7
click at [52, 95] on div "4504424787" at bounding box center [39, 94] width 29 height 4
drag, startPoint x: 52, startPoint y: 95, endPoint x: 47, endPoint y: 94, distance: 5.0
click at [444, 31] on icon "botão de ícone" at bounding box center [444, 33] width 7 height 7
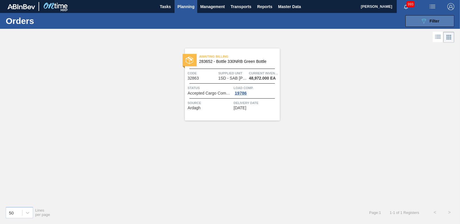
click at [434, 20] on span "Filter" at bounding box center [435, 21] width 10 height 5
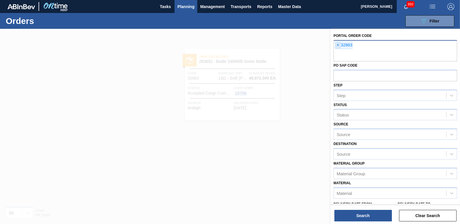
click at [337, 45] on span "×" at bounding box center [337, 45] width 5 height 7
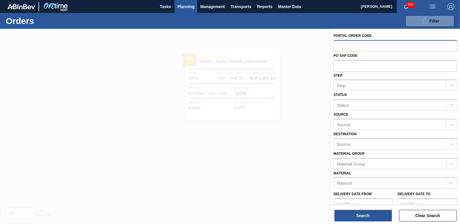
paste input "32864"
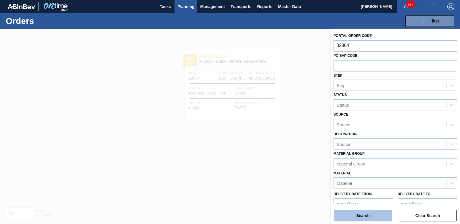
type input "32864"
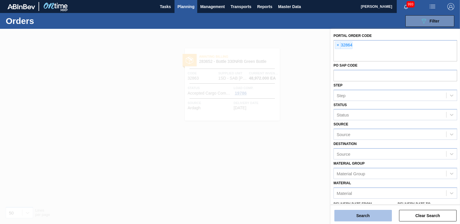
click at [364, 214] on button "Search" at bounding box center [364, 215] width 58 height 12
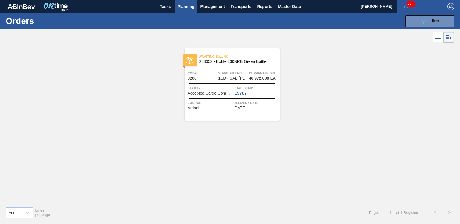
click at [243, 92] on div "19787" at bounding box center [241, 93] width 14 height 5
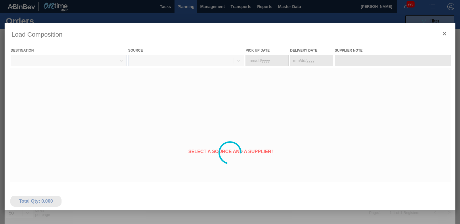
type Date "[DATE]"
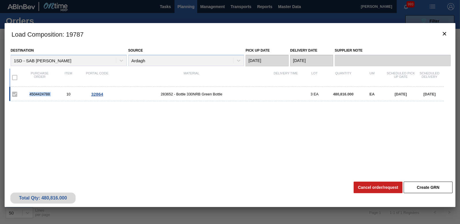
drag, startPoint x: 30, startPoint y: 95, endPoint x: 58, endPoint y: 98, distance: 28.4
click at [58, 98] on div "4504424788 10 32864 283652 - Bottle 330NRB Green Bottle 3 EA 480,816.000 EA [DA…" at bounding box center [226, 94] width 435 height 14
drag, startPoint x: 58, startPoint y: 98, endPoint x: 47, endPoint y: 93, distance: 11.5
click at [442, 36] on icon "botão de ícone" at bounding box center [444, 33] width 7 height 7
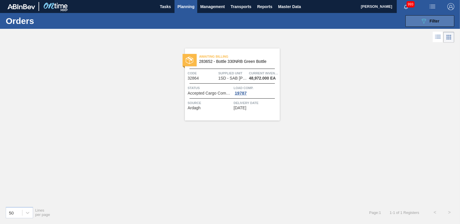
click at [429, 24] on div "089F7B8B-B2A5-4AFE-B5C0-19BA573D28AC Filter" at bounding box center [430, 21] width 19 height 7
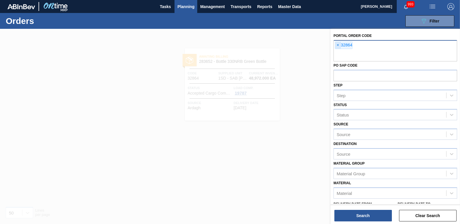
click at [340, 45] on div "× 32864" at bounding box center [344, 44] width 18 height 7
click at [338, 44] on span "×" at bounding box center [337, 45] width 5 height 7
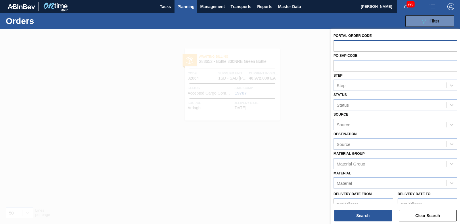
paste input "32865"
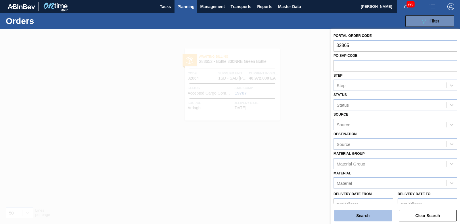
type input "32865"
click at [361, 217] on button "Search" at bounding box center [364, 215] width 58 height 12
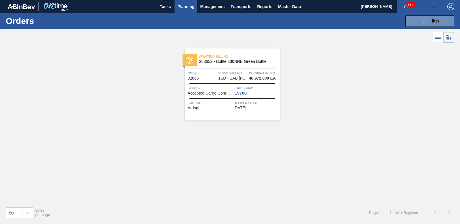
click at [241, 93] on div "19788" at bounding box center [241, 93] width 14 height 5
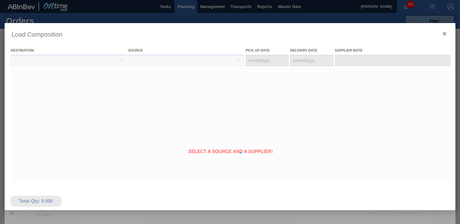
type Date "[DATE]"
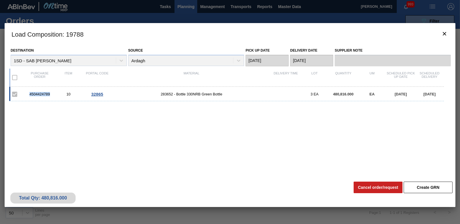
drag, startPoint x: 30, startPoint y: 94, endPoint x: 54, endPoint y: 96, distance: 24.0
click at [54, 96] on div "4504424789 10 32865 283652 - Bottle 330NRB Green Bottle 3 EA 480,816.000 EA [DA…" at bounding box center [226, 94] width 435 height 14
drag, startPoint x: 54, startPoint y: 96, endPoint x: 42, endPoint y: 94, distance: 12.0
